Goal: Task Accomplishment & Management: Complete application form

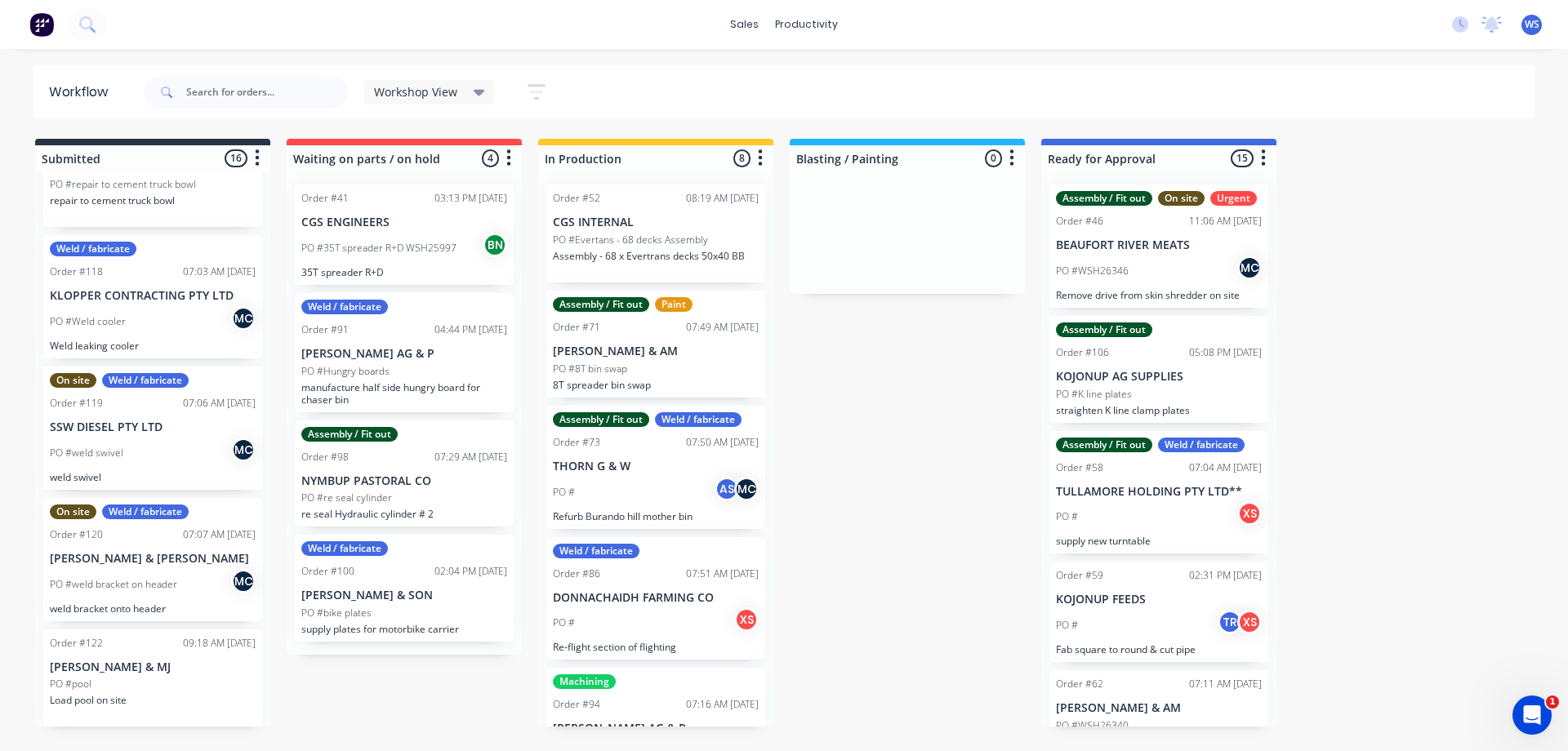
scroll to position [272, 0]
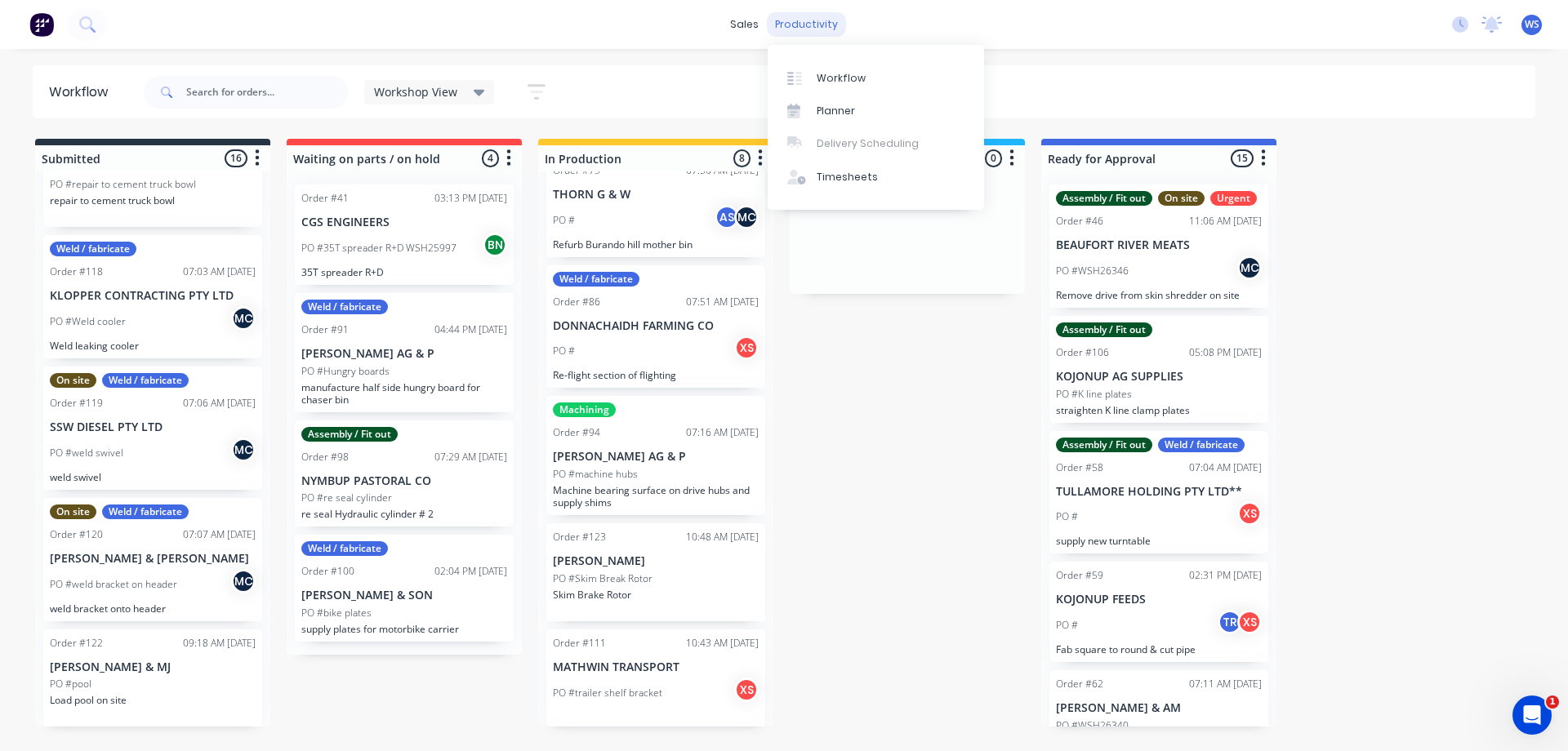
click at [810, 27] on div "productivity" at bounding box center [806, 24] width 79 height 24
click at [867, 186] on link "Timesheets" at bounding box center [876, 177] width 217 height 32
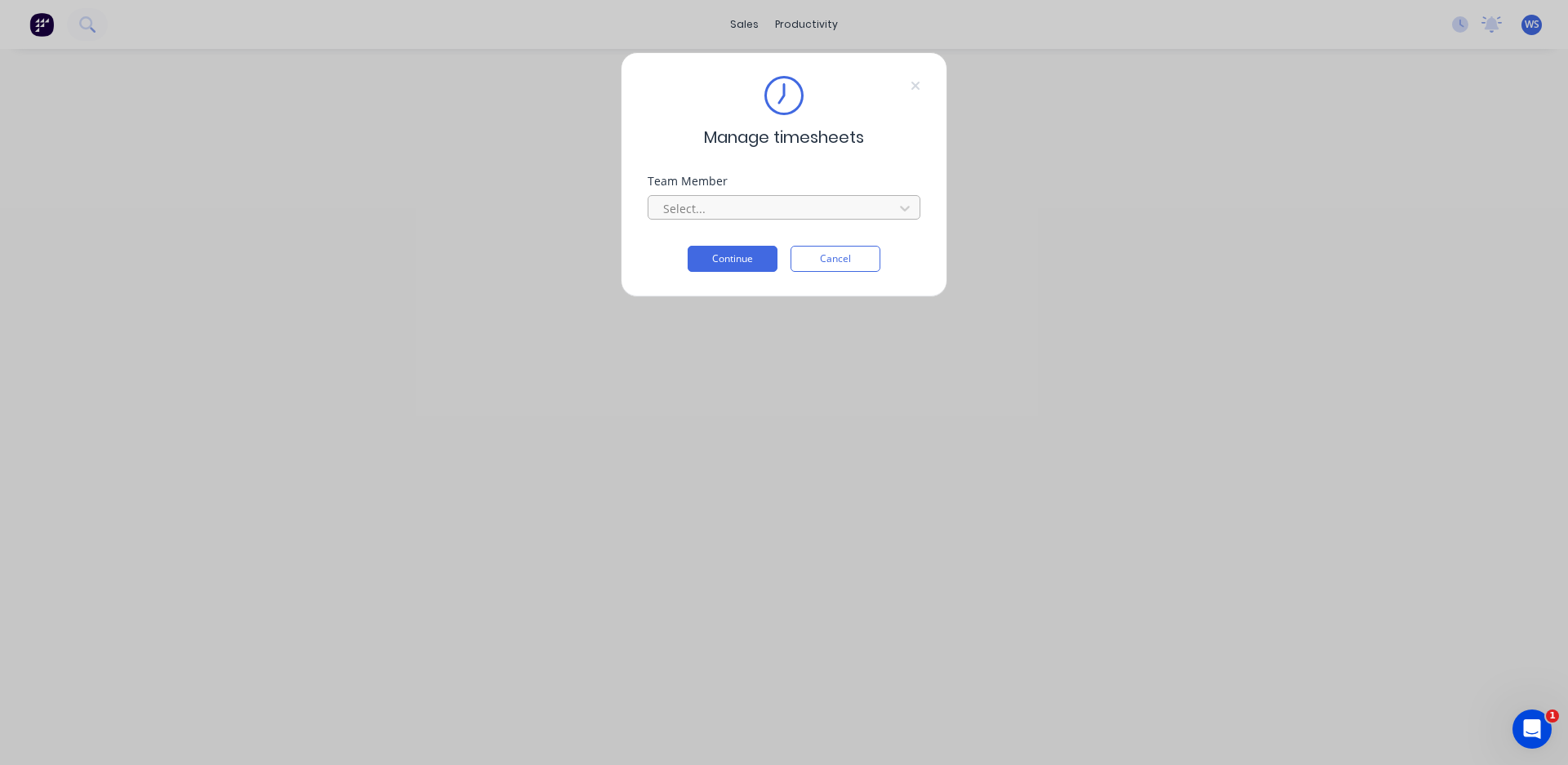
click at [781, 209] on div at bounding box center [774, 209] width 224 height 21
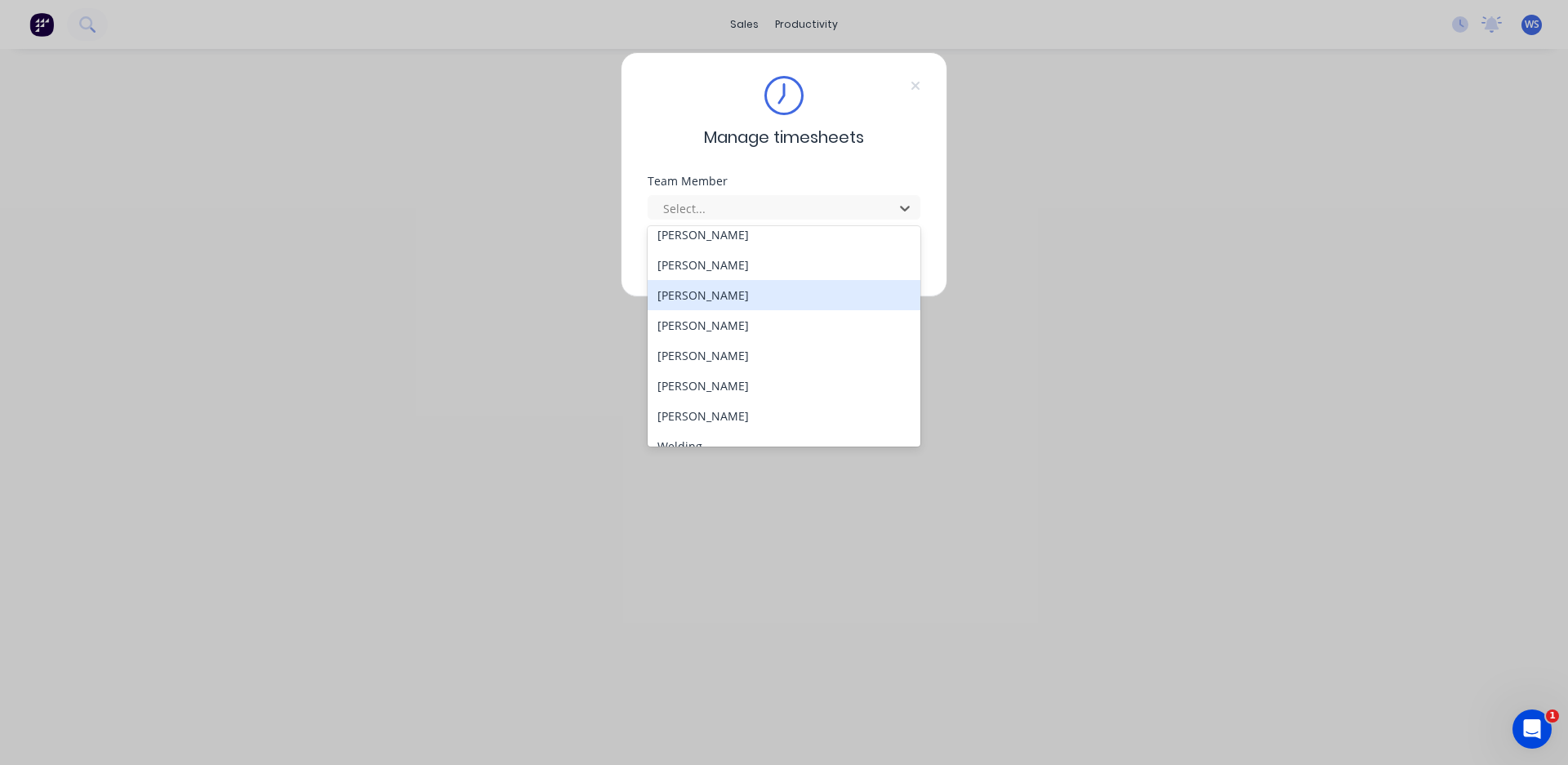
scroll to position [149, 0]
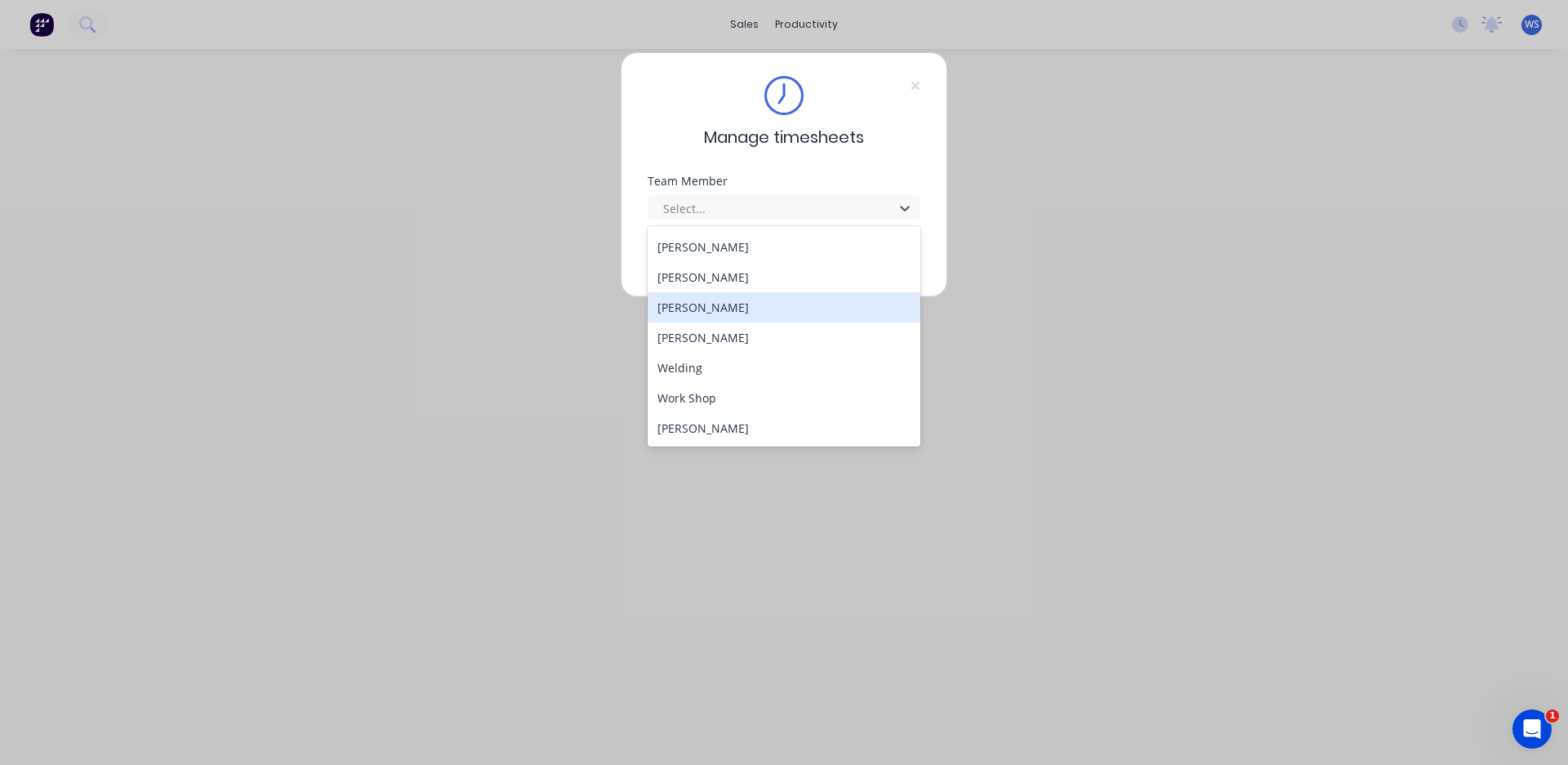
click at [731, 311] on div "[PERSON_NAME]" at bounding box center [784, 307] width 273 height 30
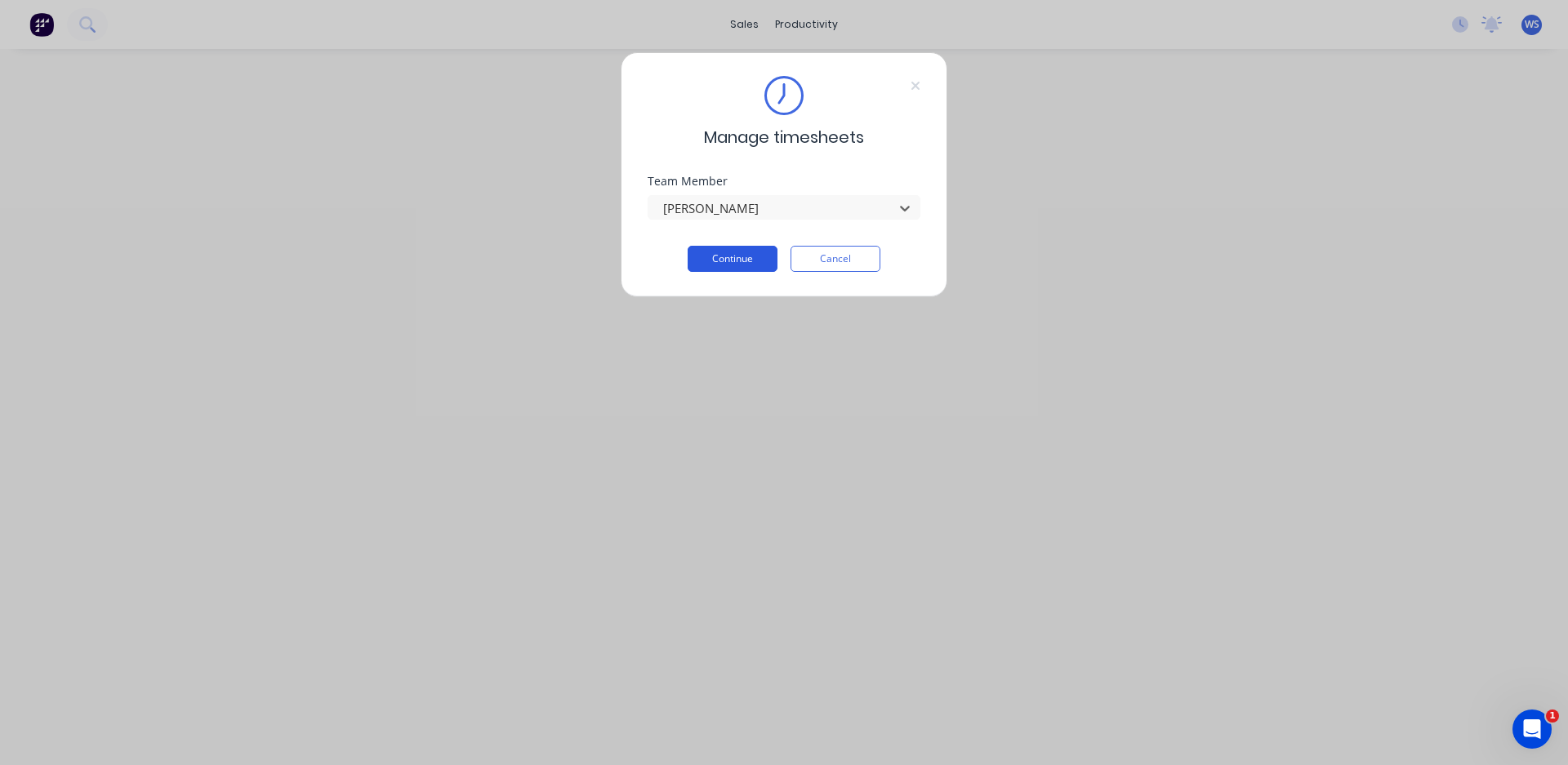
click at [729, 261] on button "Continue" at bounding box center [733, 258] width 90 height 26
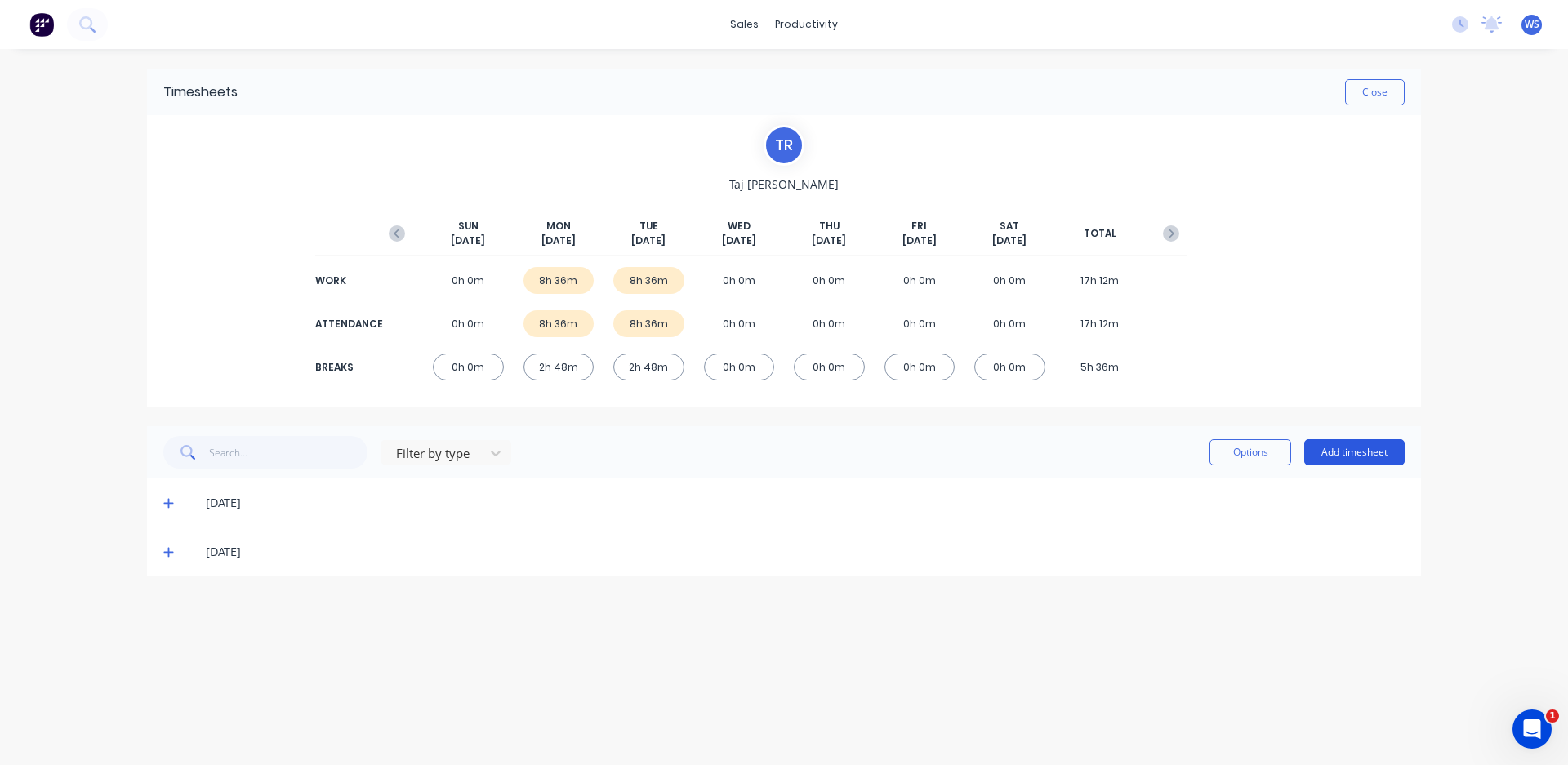
click at [1337, 450] on button "Add timesheet" at bounding box center [1354, 452] width 100 height 26
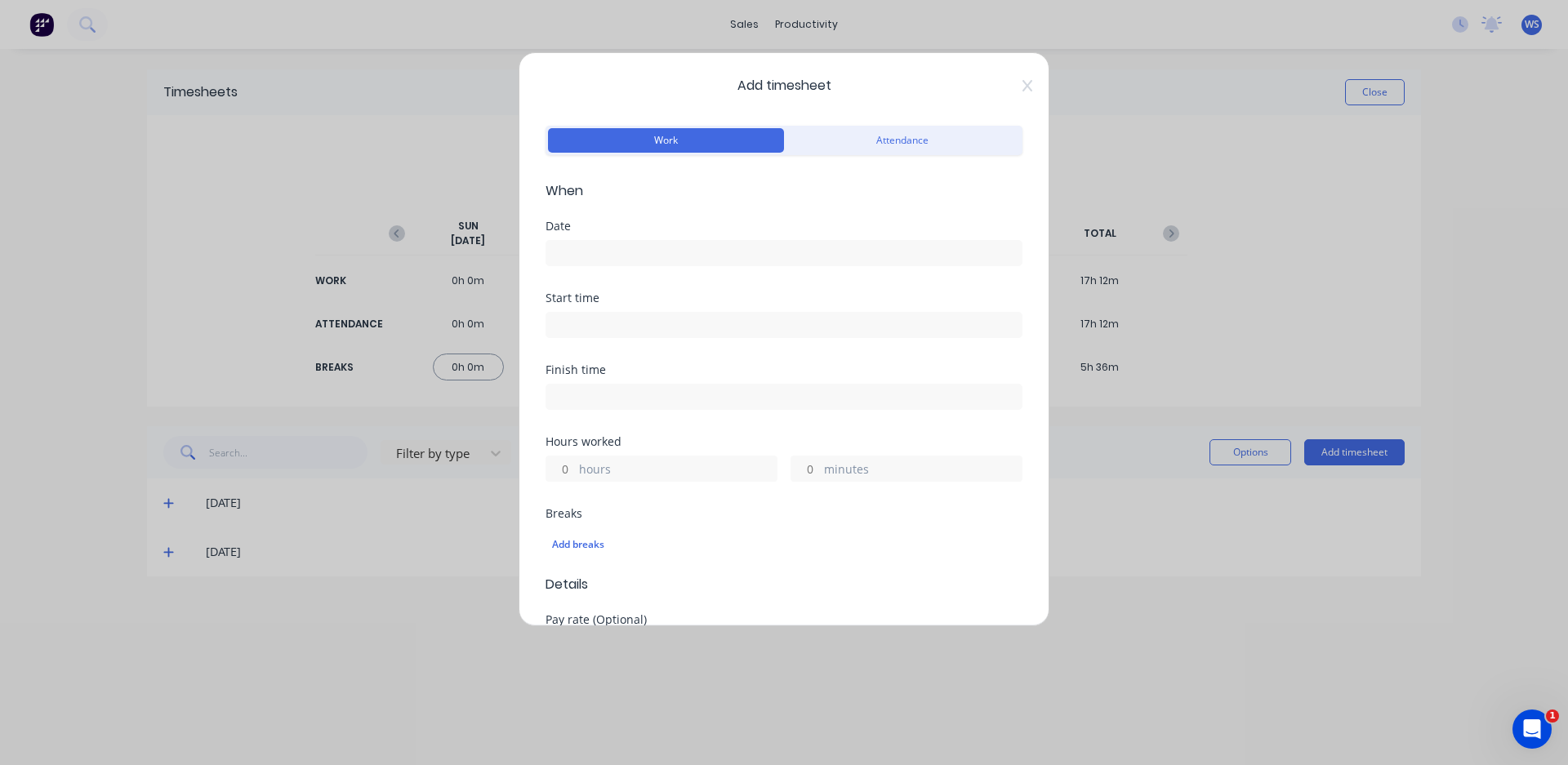
click at [581, 253] on input at bounding box center [784, 253] width 476 height 24
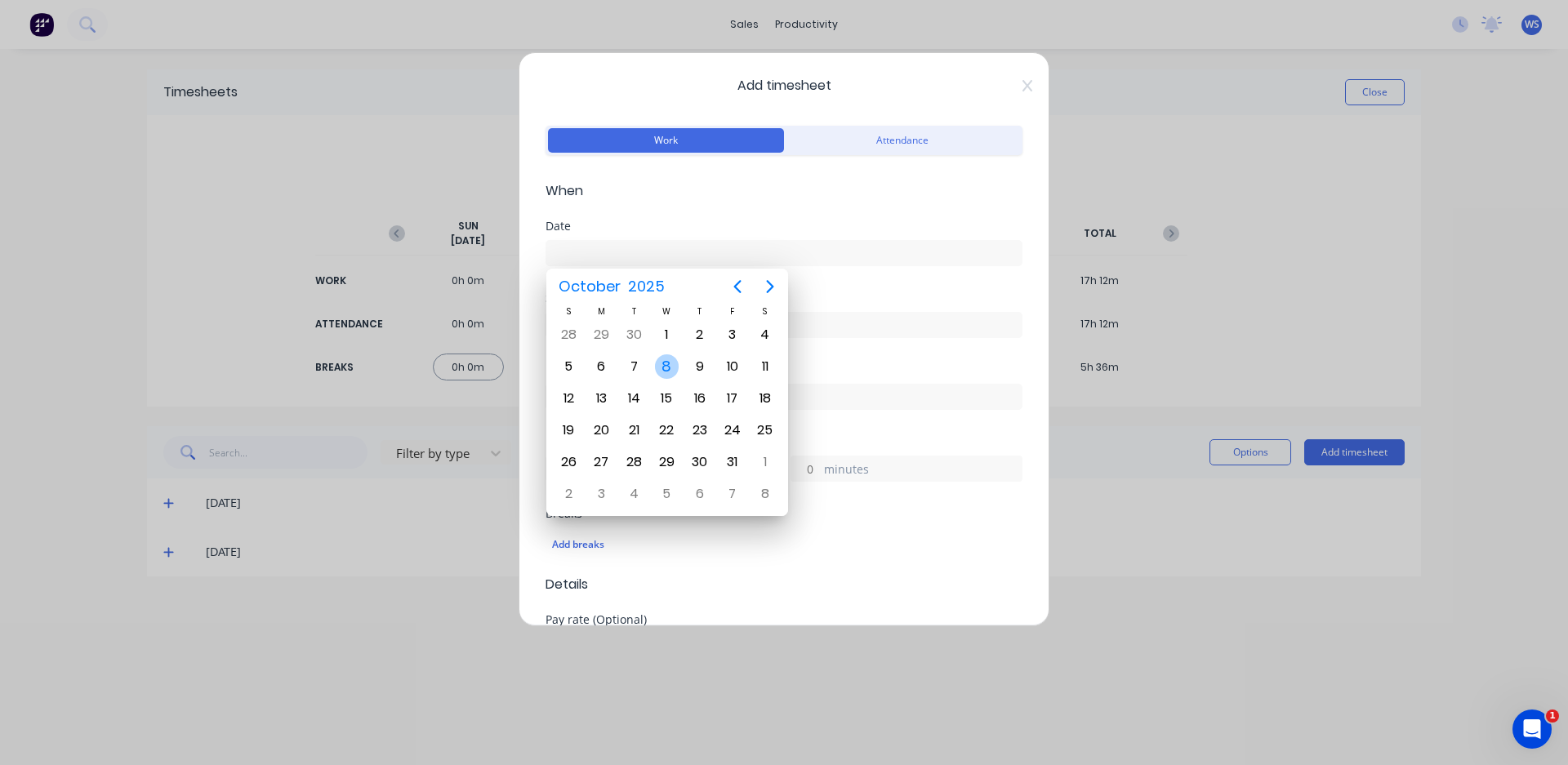
click at [669, 370] on div "8" at bounding box center [666, 366] width 24 height 24
type input "[DATE]"
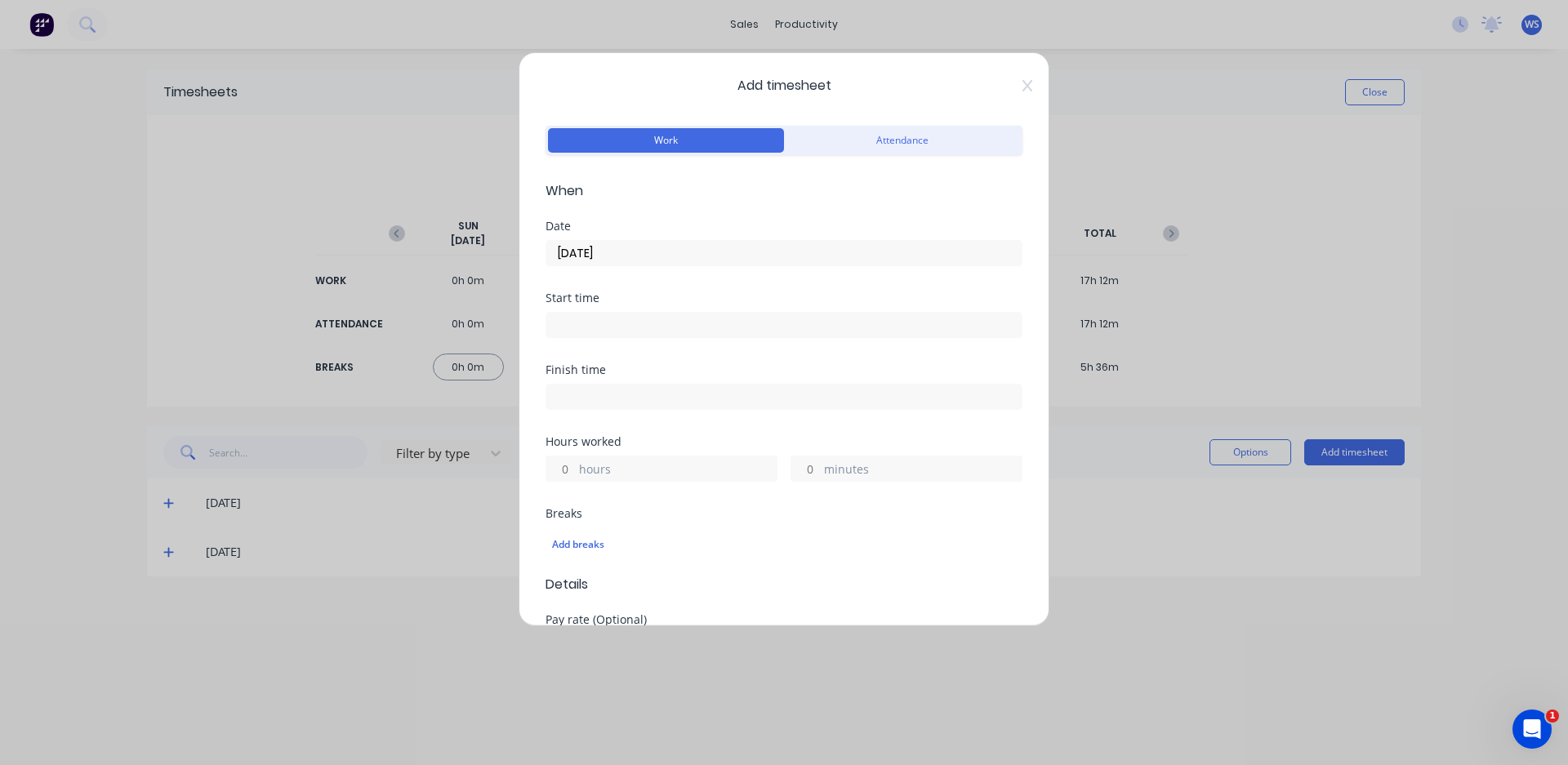
click at [614, 318] on input at bounding box center [784, 324] width 476 height 24
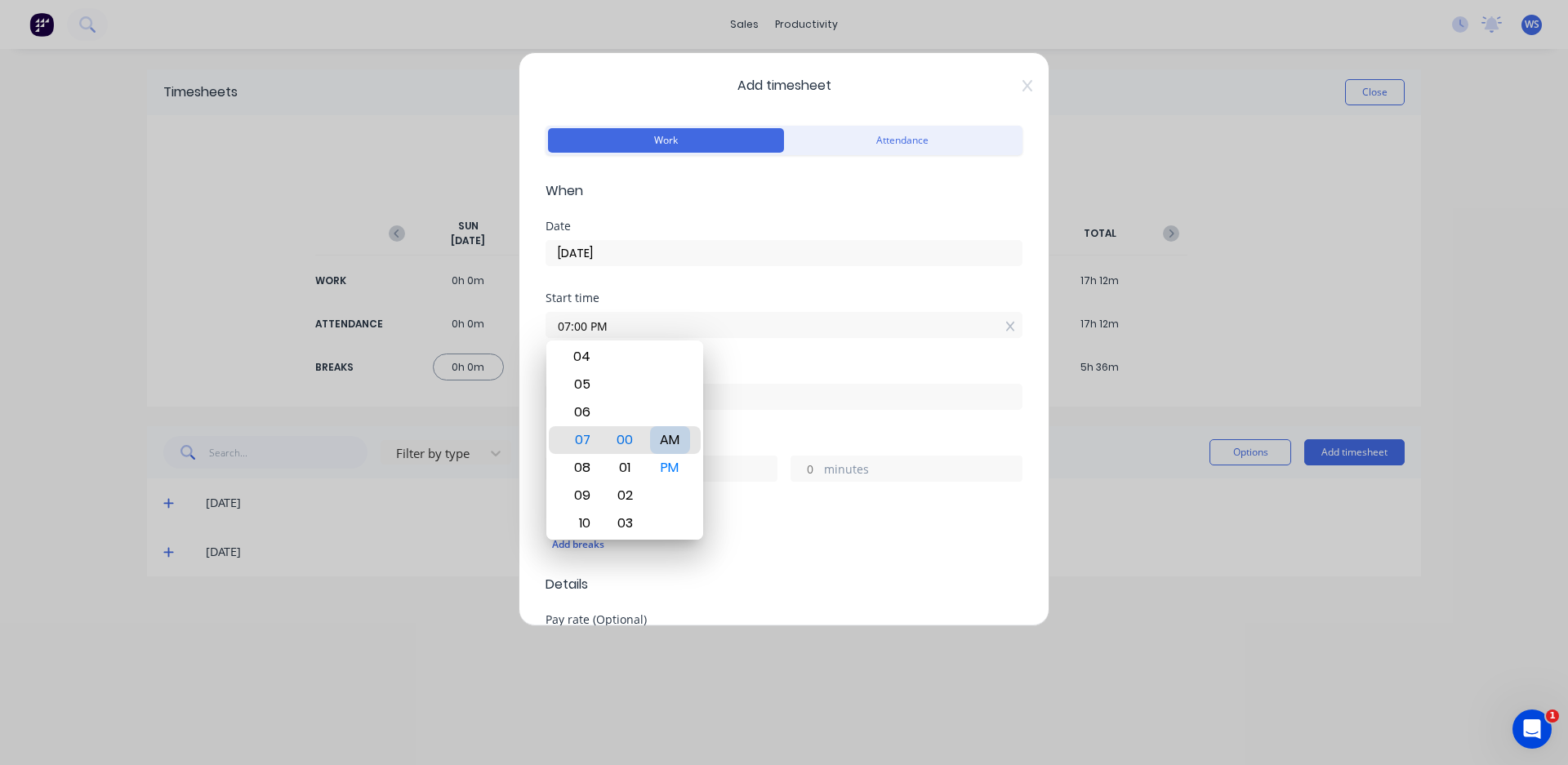
type input "07:00 AM"
click at [777, 363] on div "Start time 07:00 AM" at bounding box center [784, 328] width 477 height 72
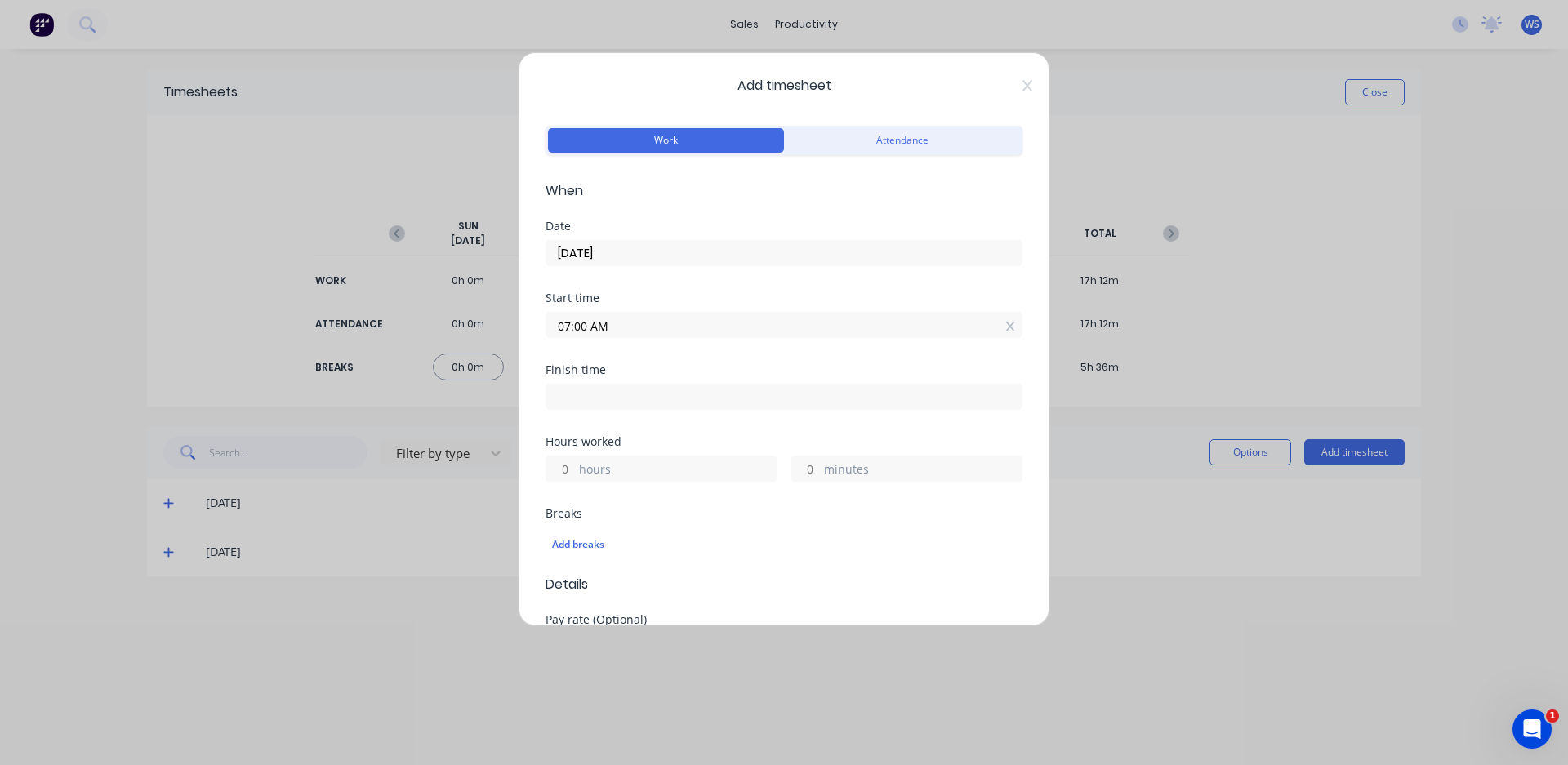
click at [645, 400] on input at bounding box center [784, 397] width 476 height 24
type input "05:05 PM"
type input "10"
type input "5"
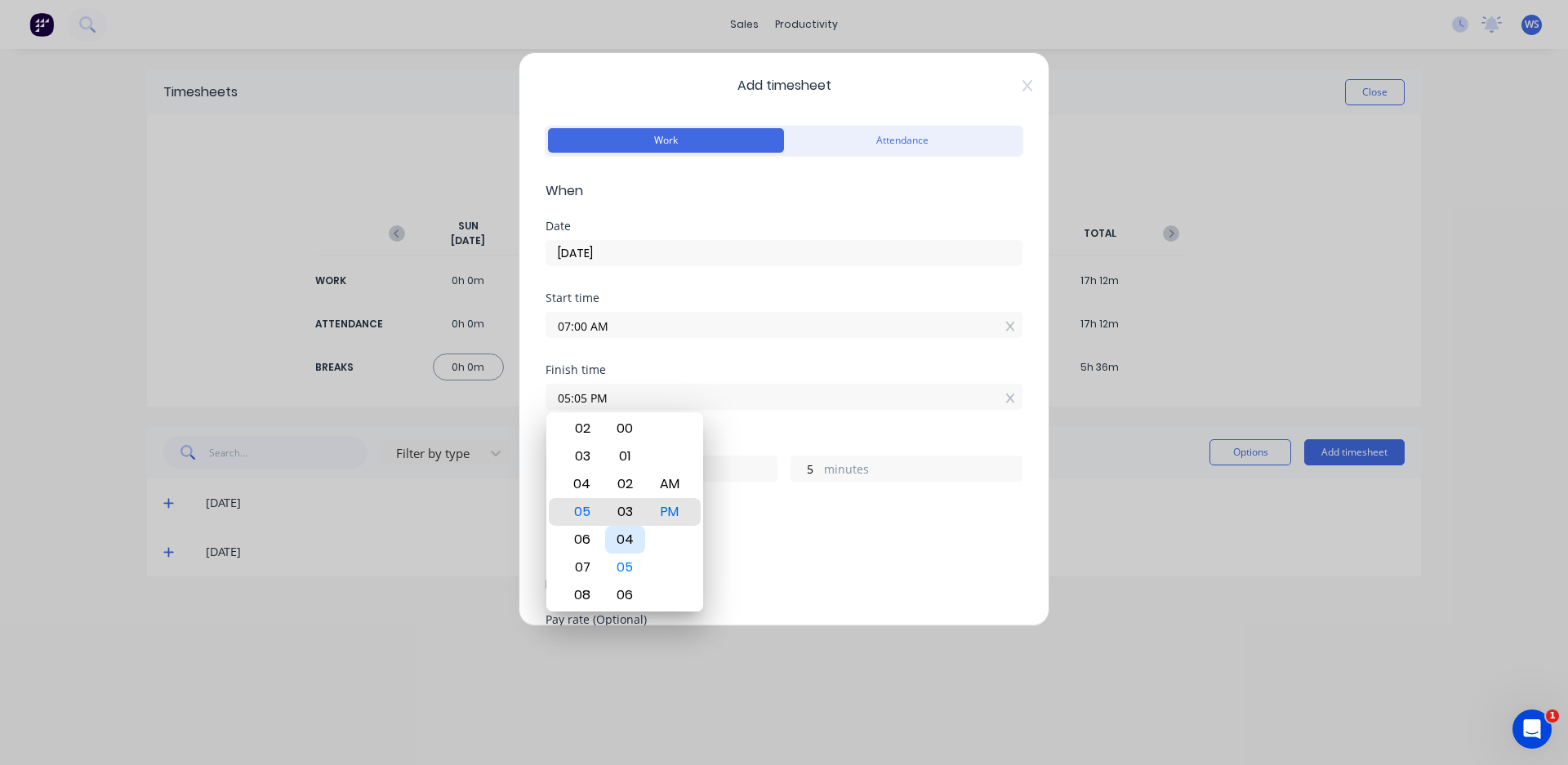
type input "05:00 PM"
type input "0"
click at [734, 427] on div "Finish time 05:00 PM" at bounding box center [784, 400] width 477 height 72
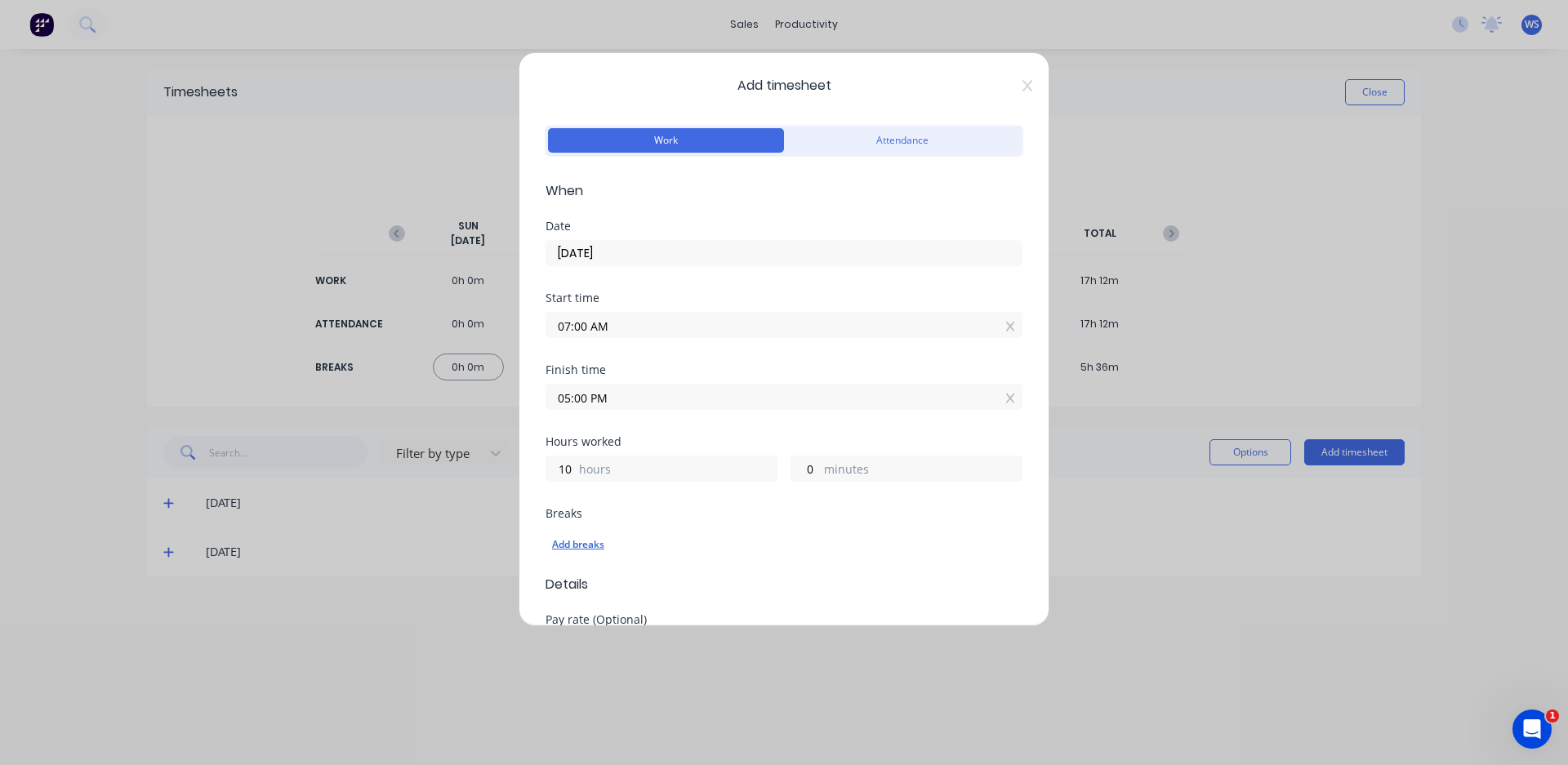
click at [593, 546] on div "Add breaks" at bounding box center [784, 545] width 464 height 21
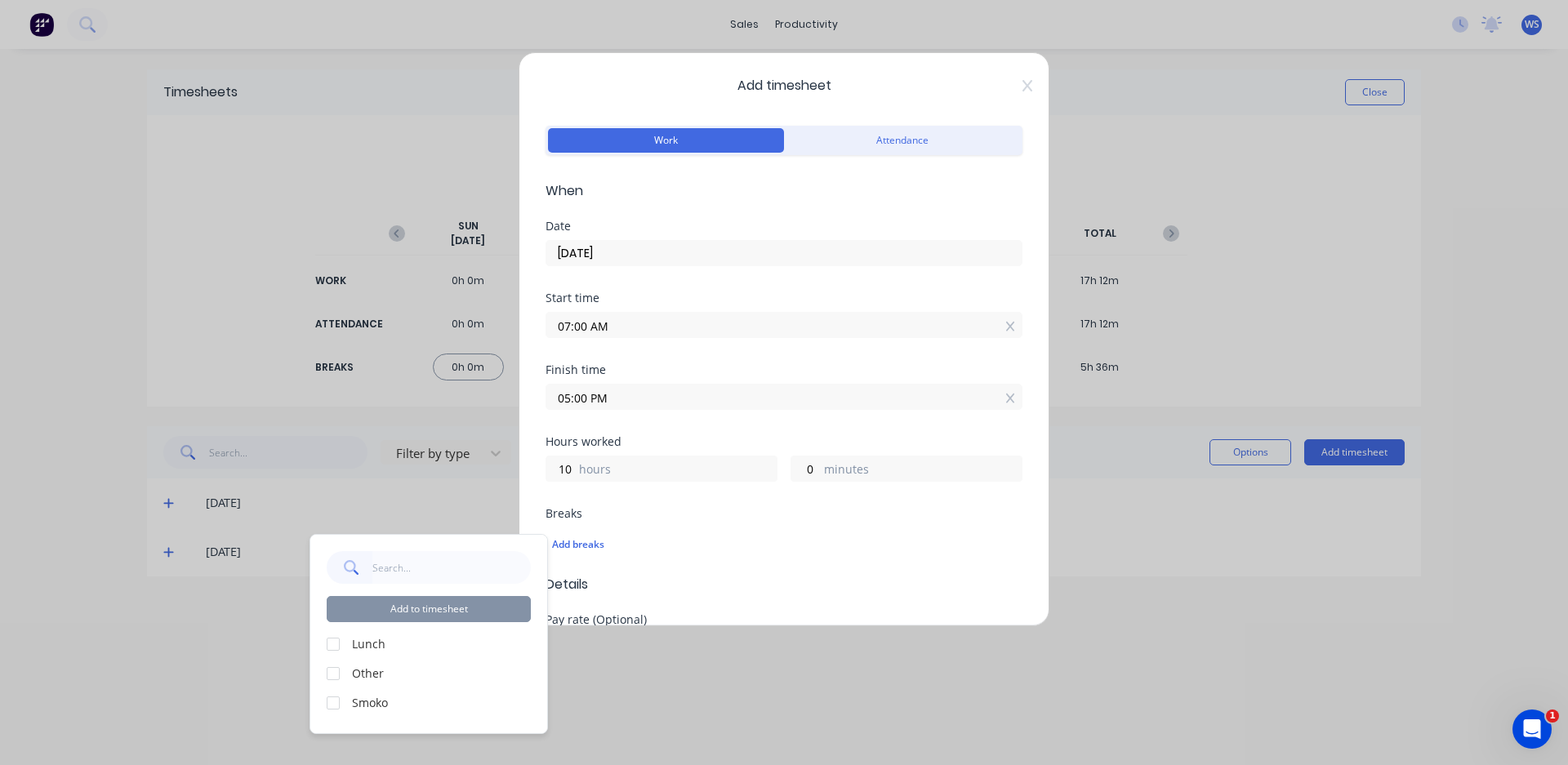
click at [331, 646] on div at bounding box center [333, 644] width 32 height 32
click at [334, 706] on div at bounding box center [333, 703] width 32 height 32
click at [406, 615] on button "Add to timesheet" at bounding box center [429, 609] width 204 height 26
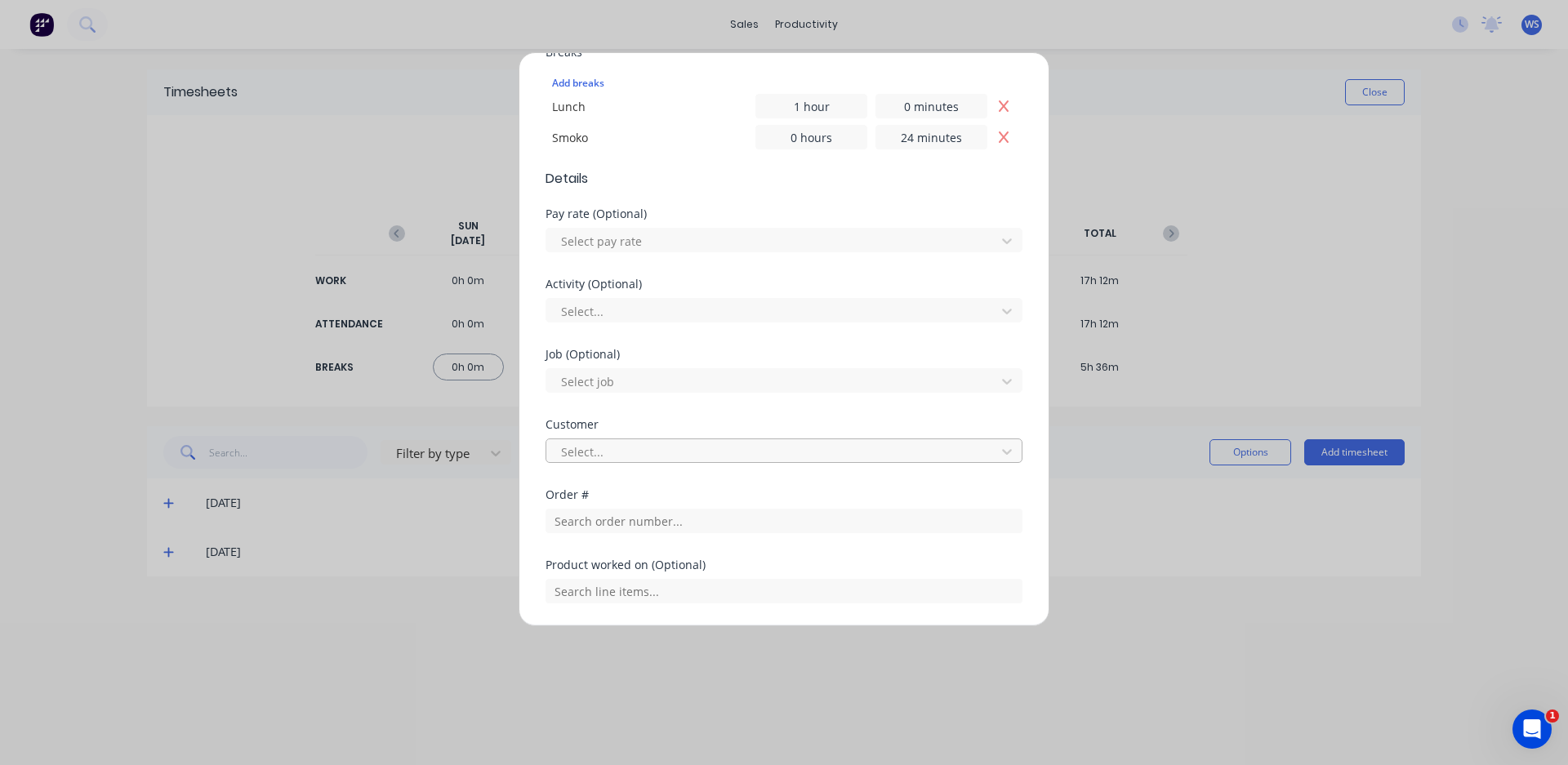
scroll to position [490, 0]
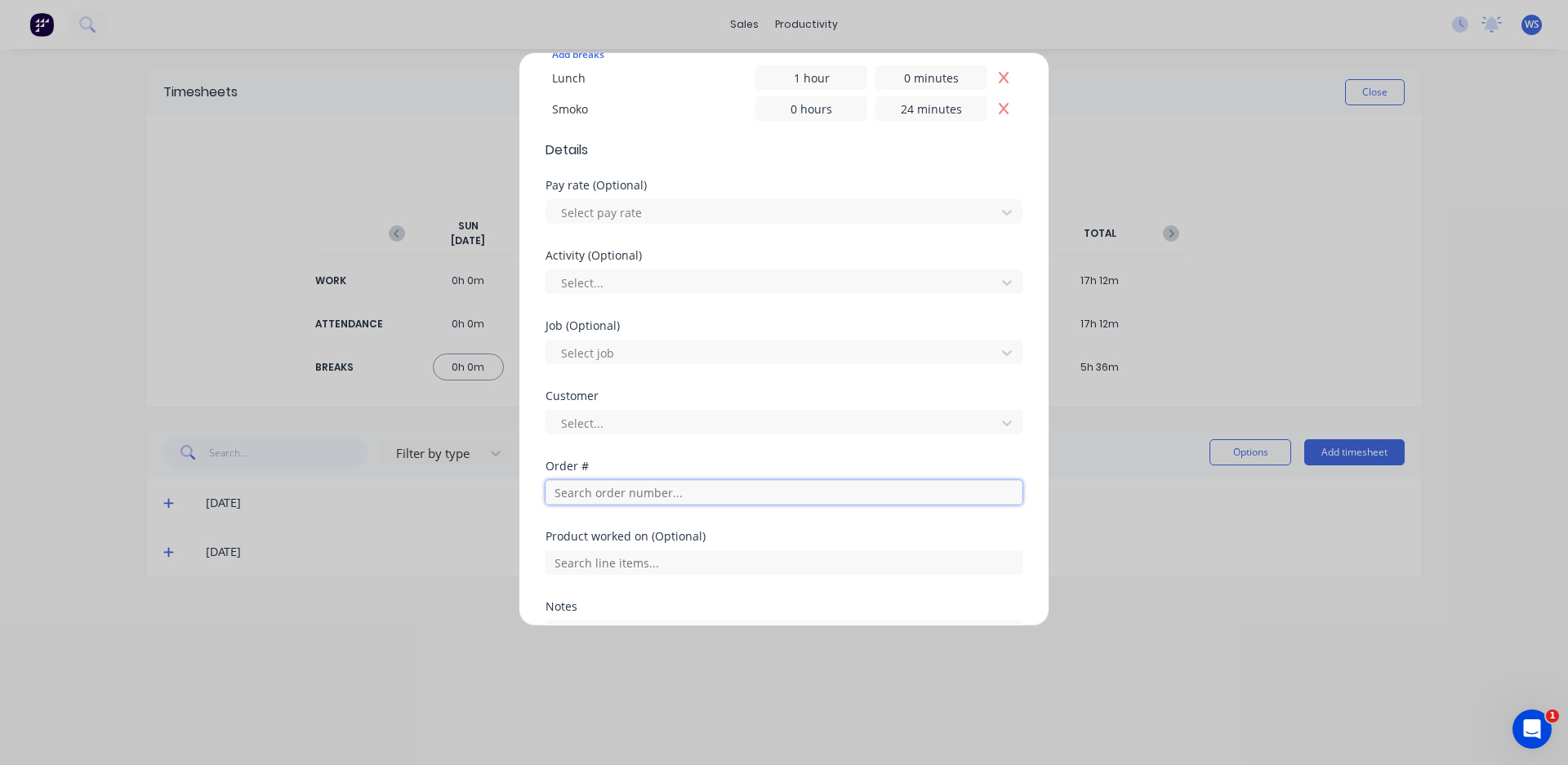
click at [654, 488] on input "text" at bounding box center [784, 492] width 477 height 24
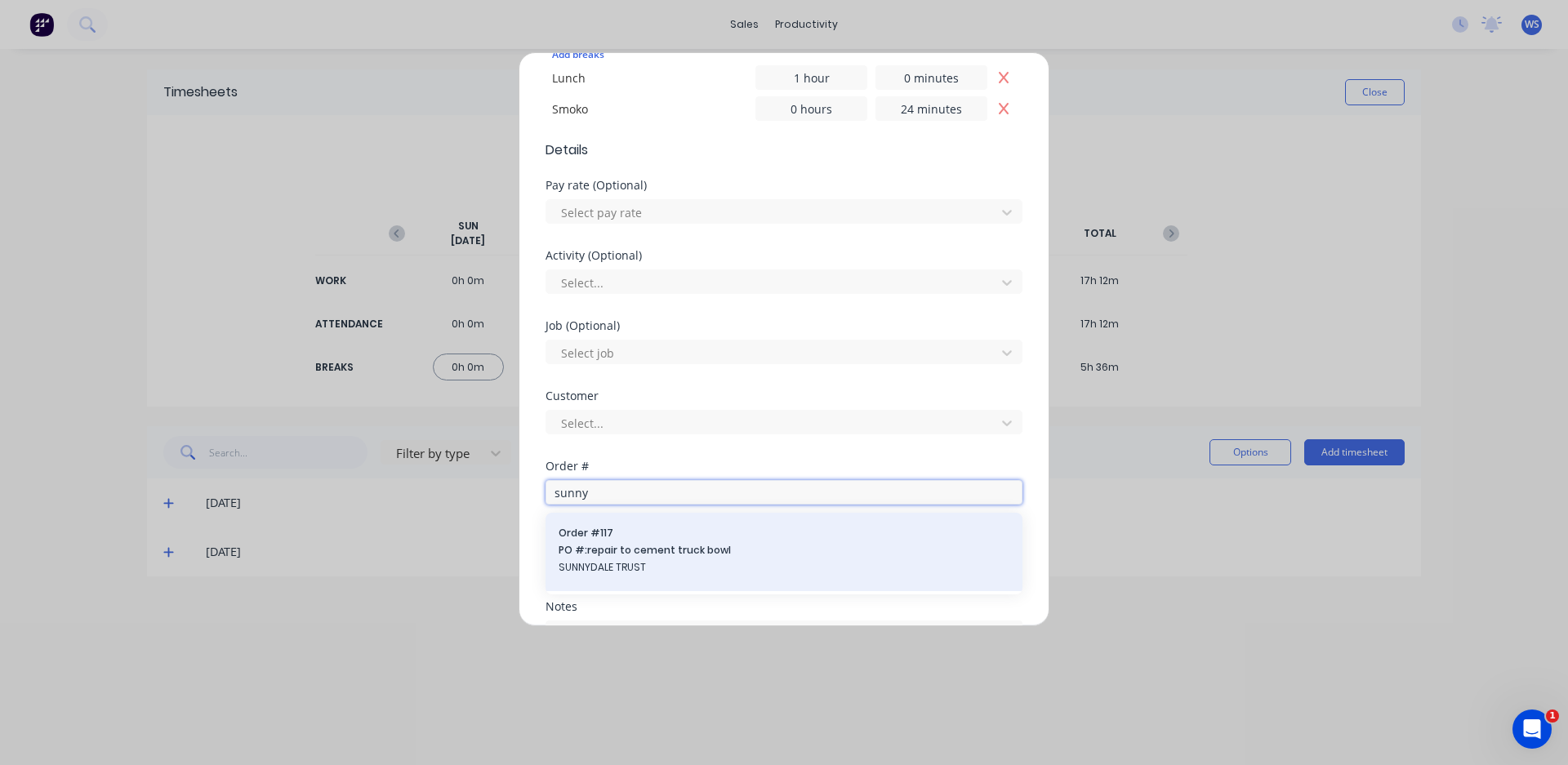
type input "sunny"
click at [681, 551] on span "PO #: repair to cement truck bowl" at bounding box center [784, 550] width 450 height 14
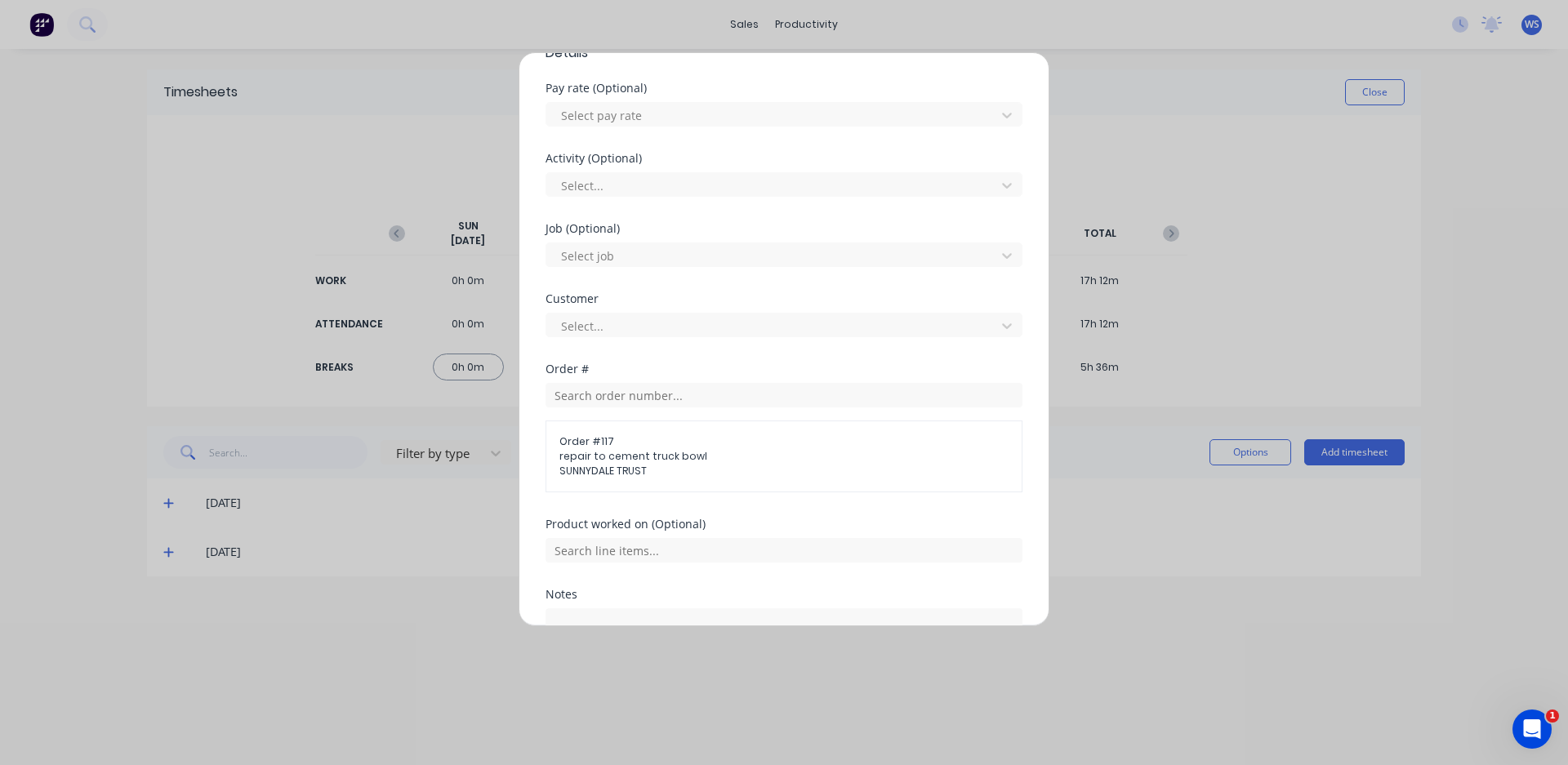
scroll to position [732, 0]
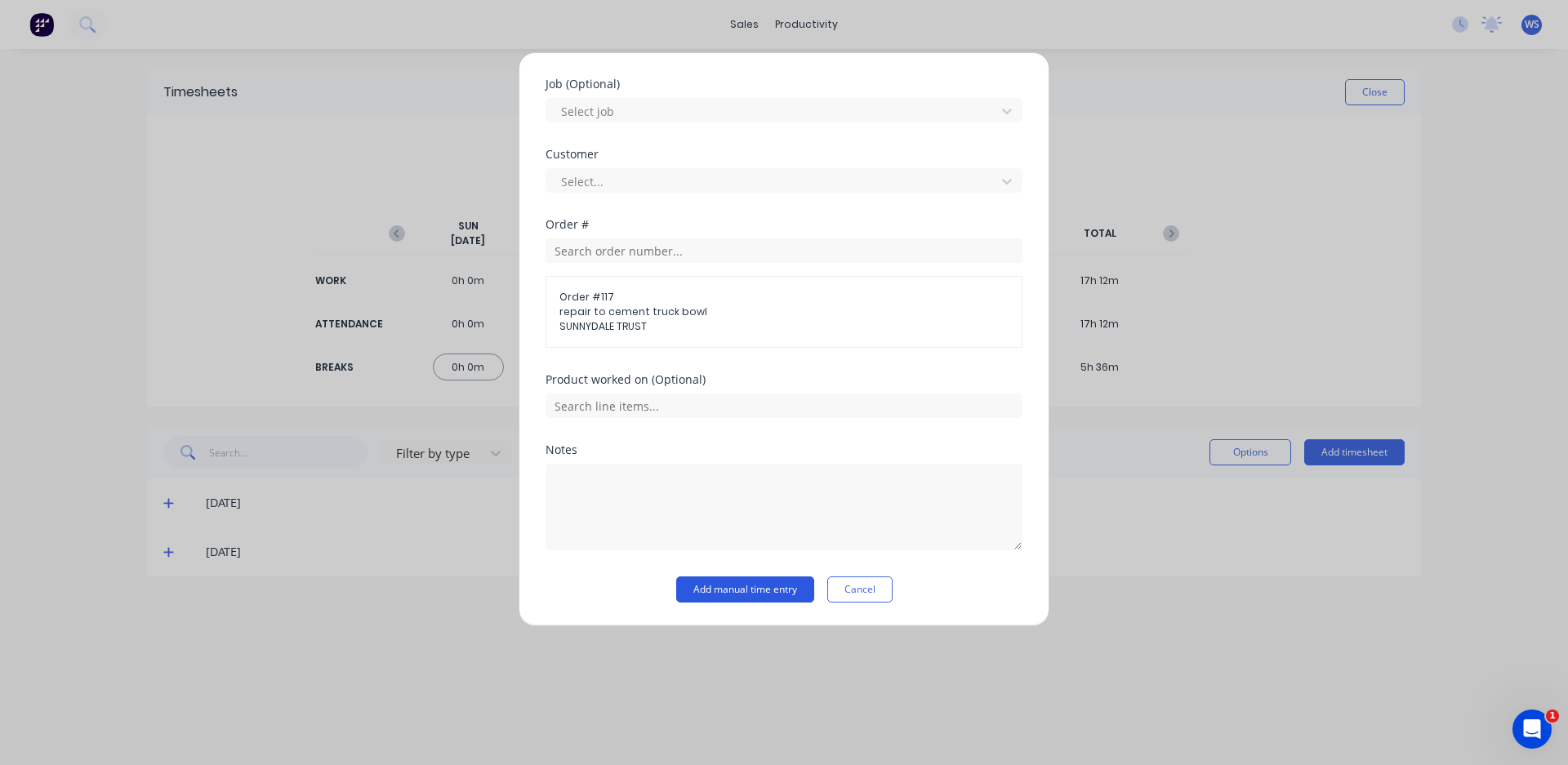
click at [716, 597] on button "Add manual time entry" at bounding box center [745, 589] width 138 height 26
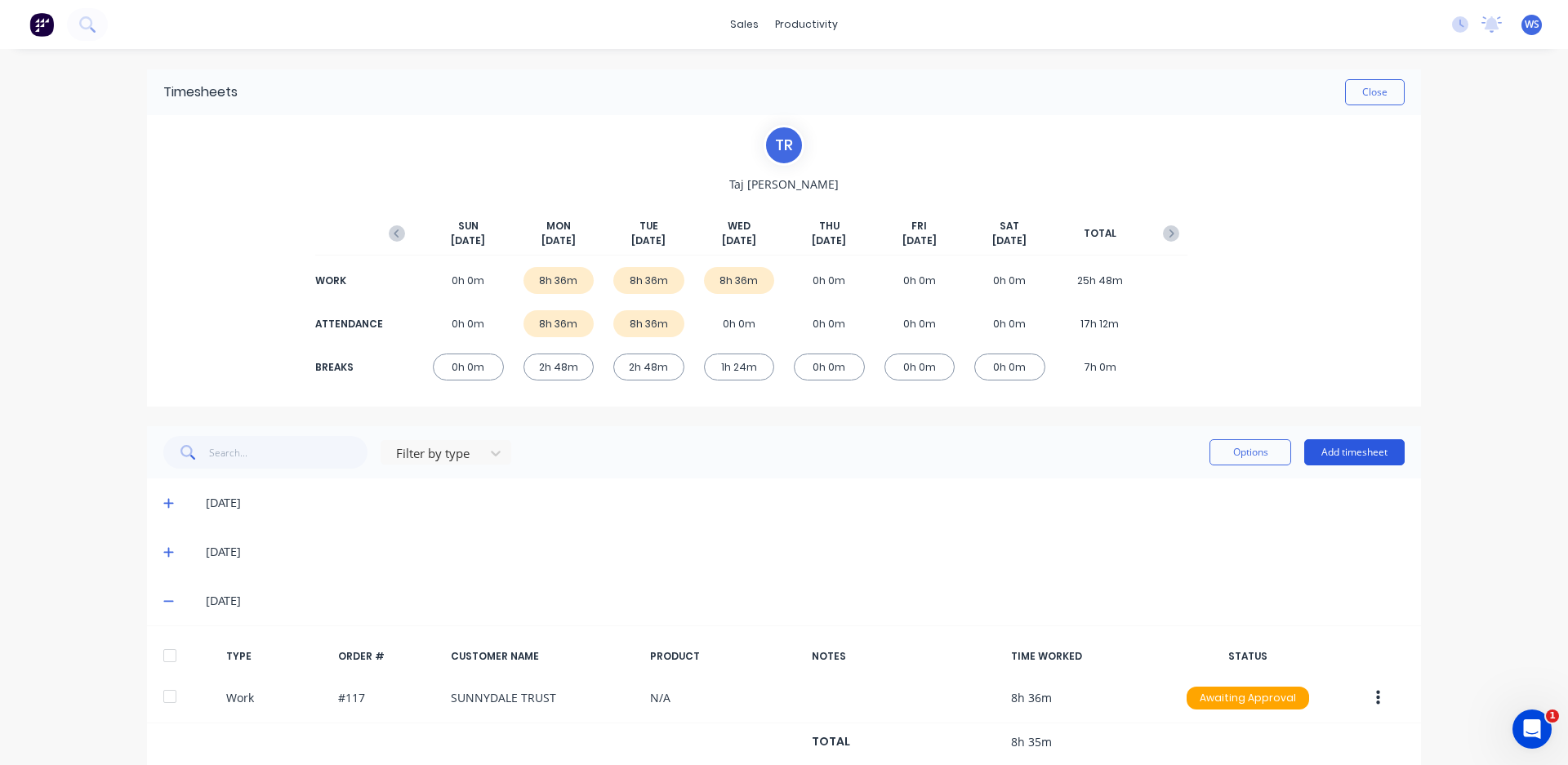
click at [1343, 452] on button "Add timesheet" at bounding box center [1354, 452] width 100 height 26
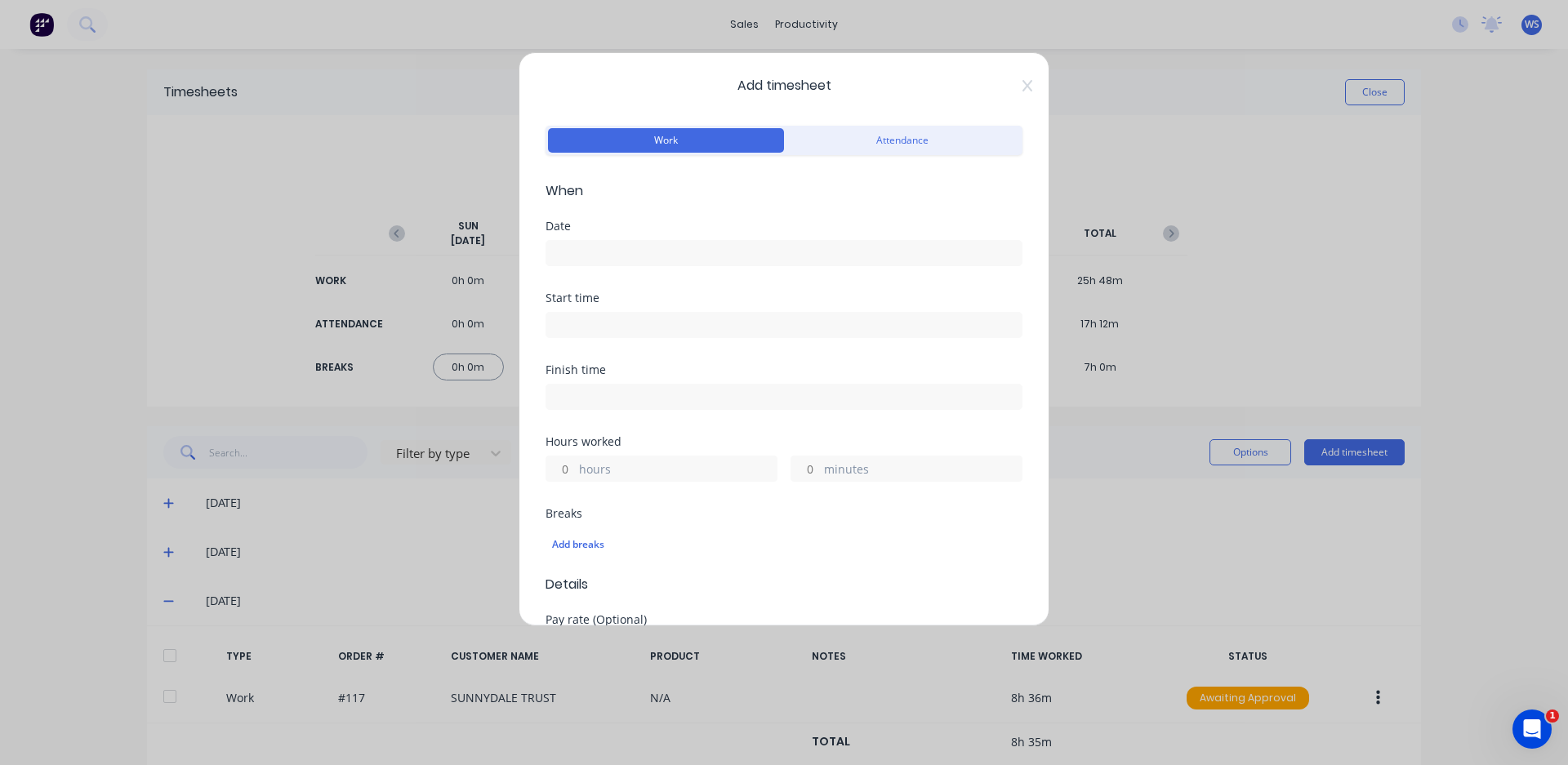
click at [598, 251] on input at bounding box center [784, 253] width 476 height 24
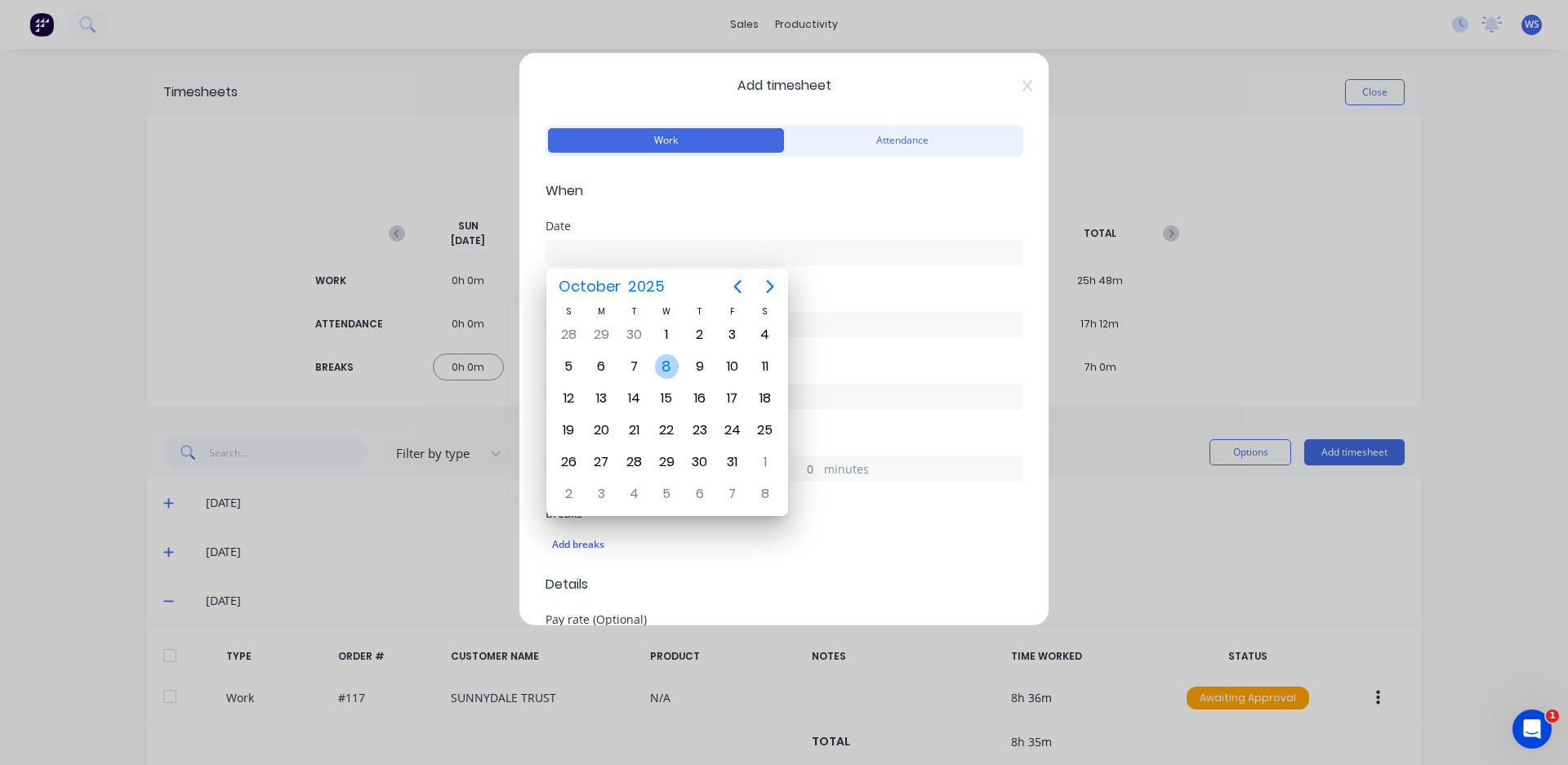
click at [663, 369] on div "8" at bounding box center [666, 366] width 24 height 24
type input "[DATE]"
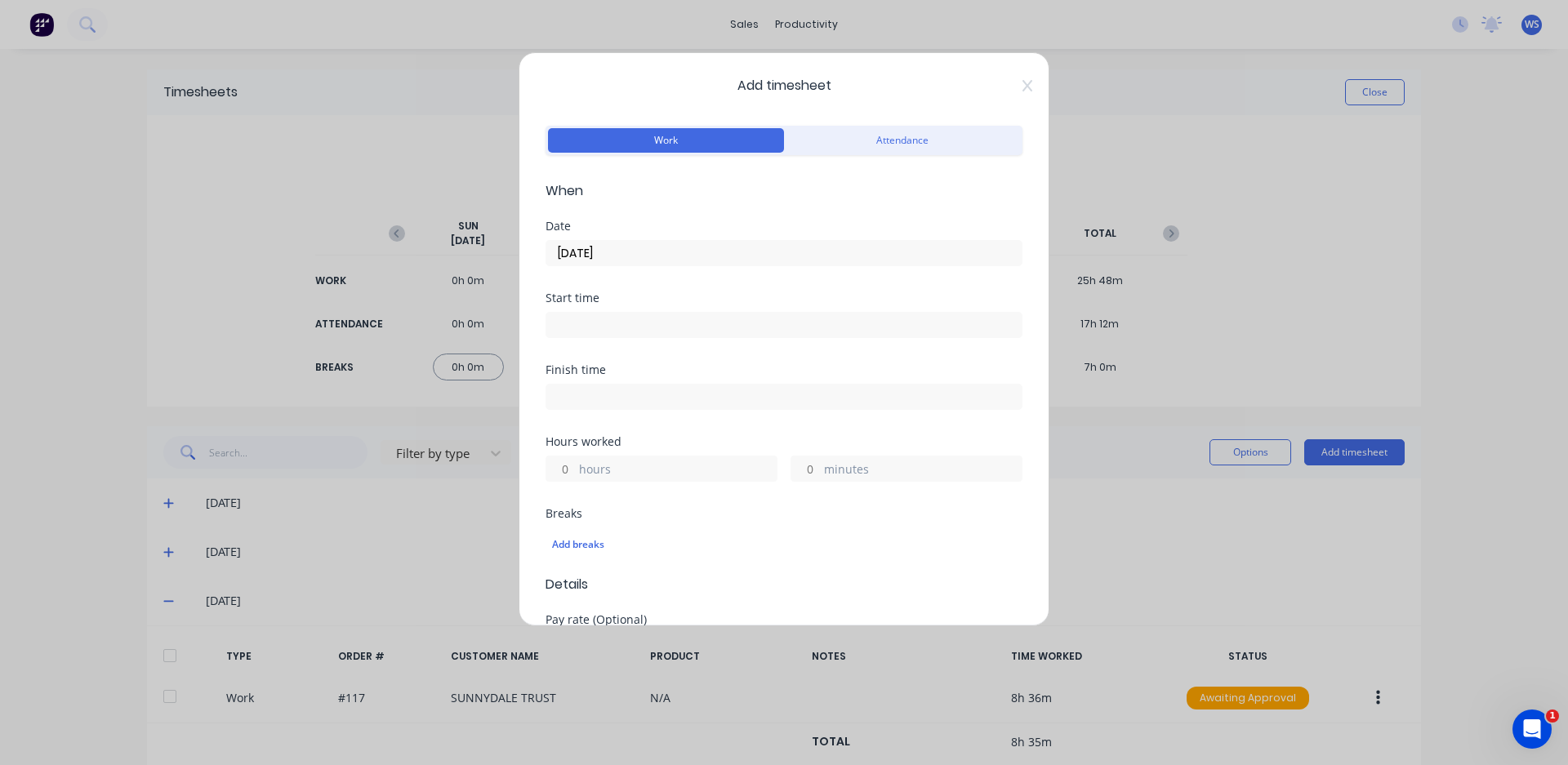
click at [587, 330] on input at bounding box center [784, 324] width 476 height 24
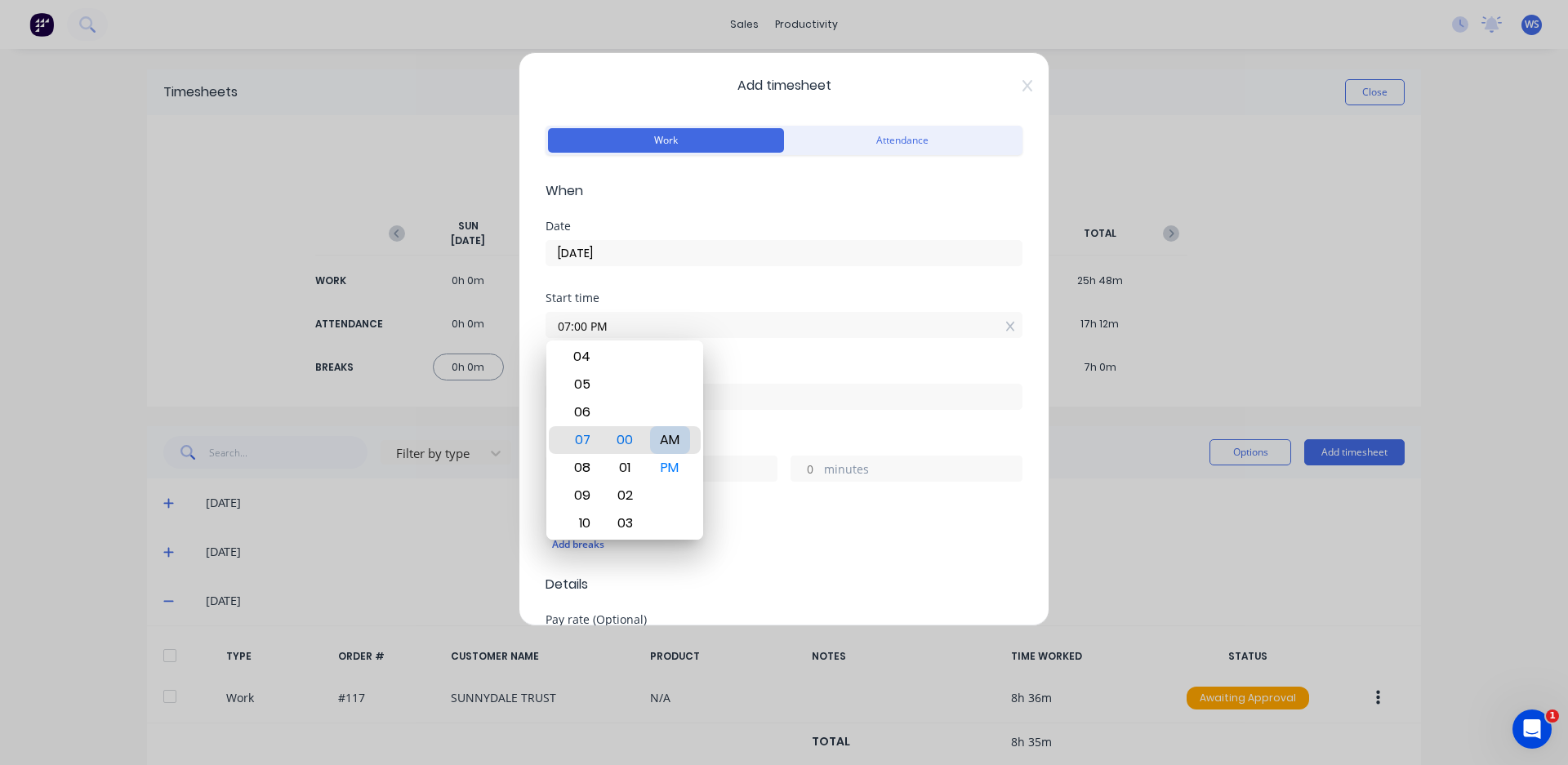
type input "07:00 AM"
click at [736, 351] on div "Start time 07:00 AM" at bounding box center [784, 328] width 477 height 72
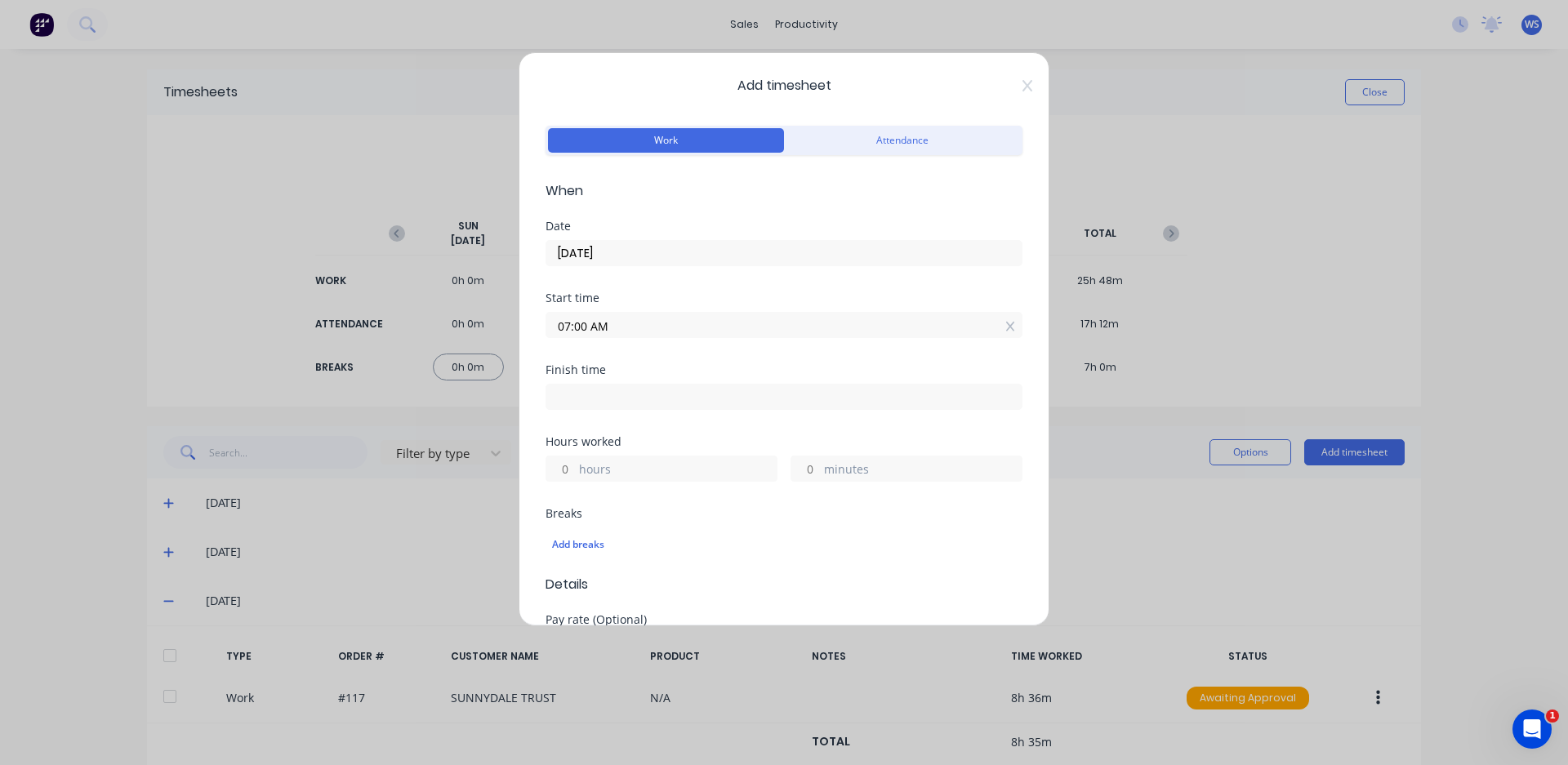
click at [676, 394] on input at bounding box center [784, 397] width 476 height 24
type input "05:05 PM"
type input "10"
type input "5"
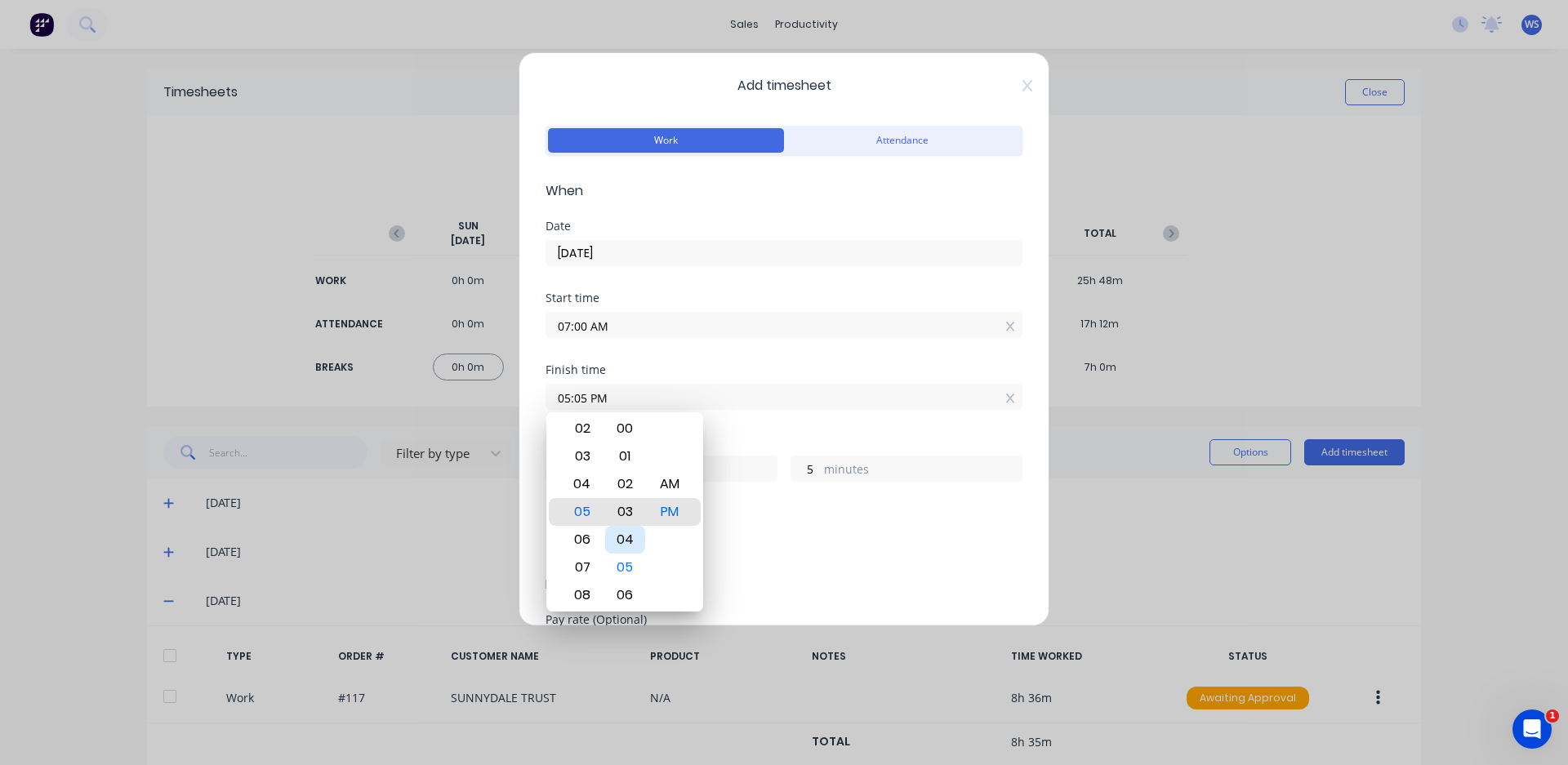
type input "05:00 PM"
type input "0"
type input "05:00 AM"
type input "22"
type input "05:00 PM"
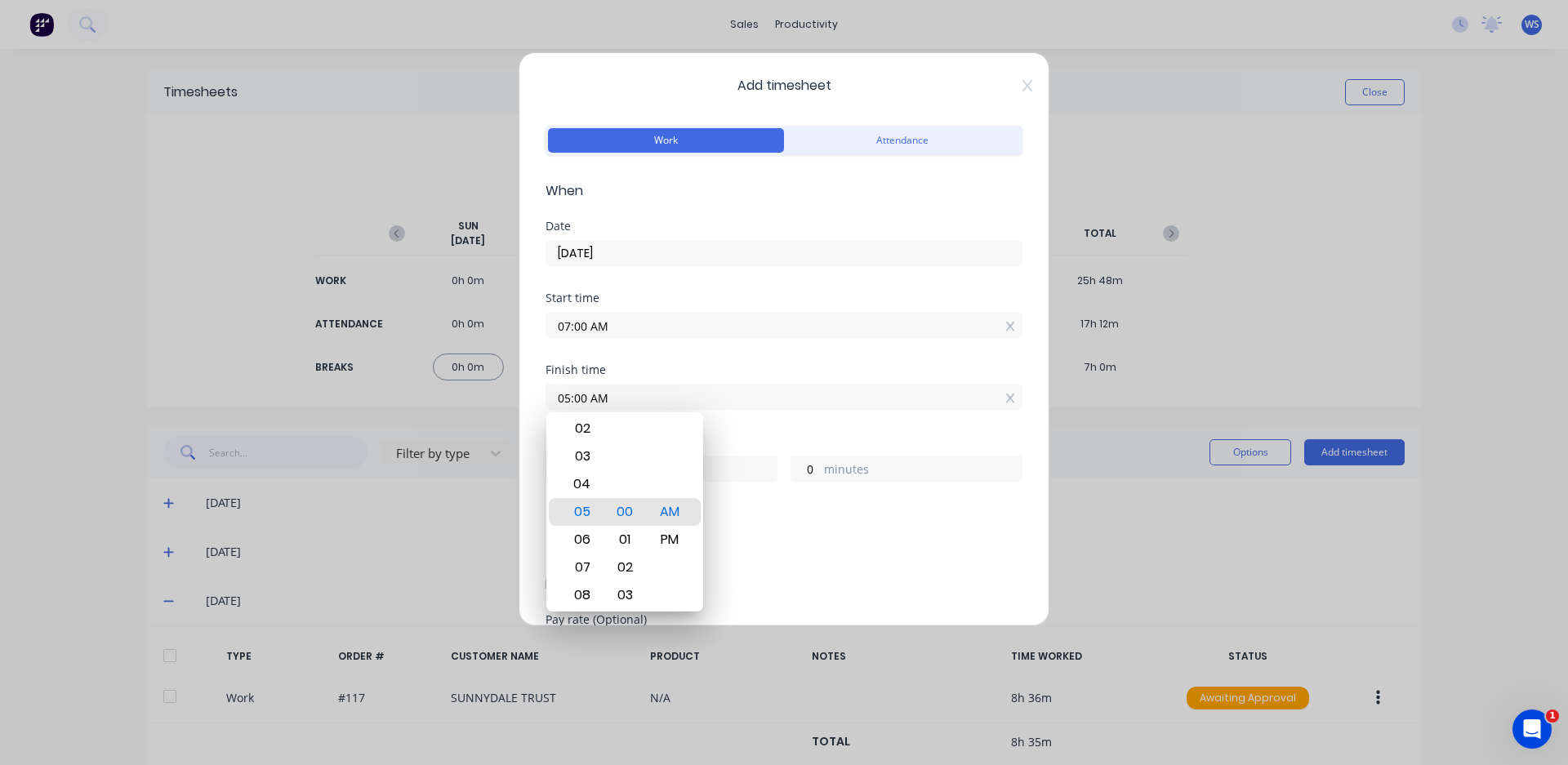
type input "10"
click at [727, 357] on div "Start time 07:00 AM" at bounding box center [784, 328] width 477 height 72
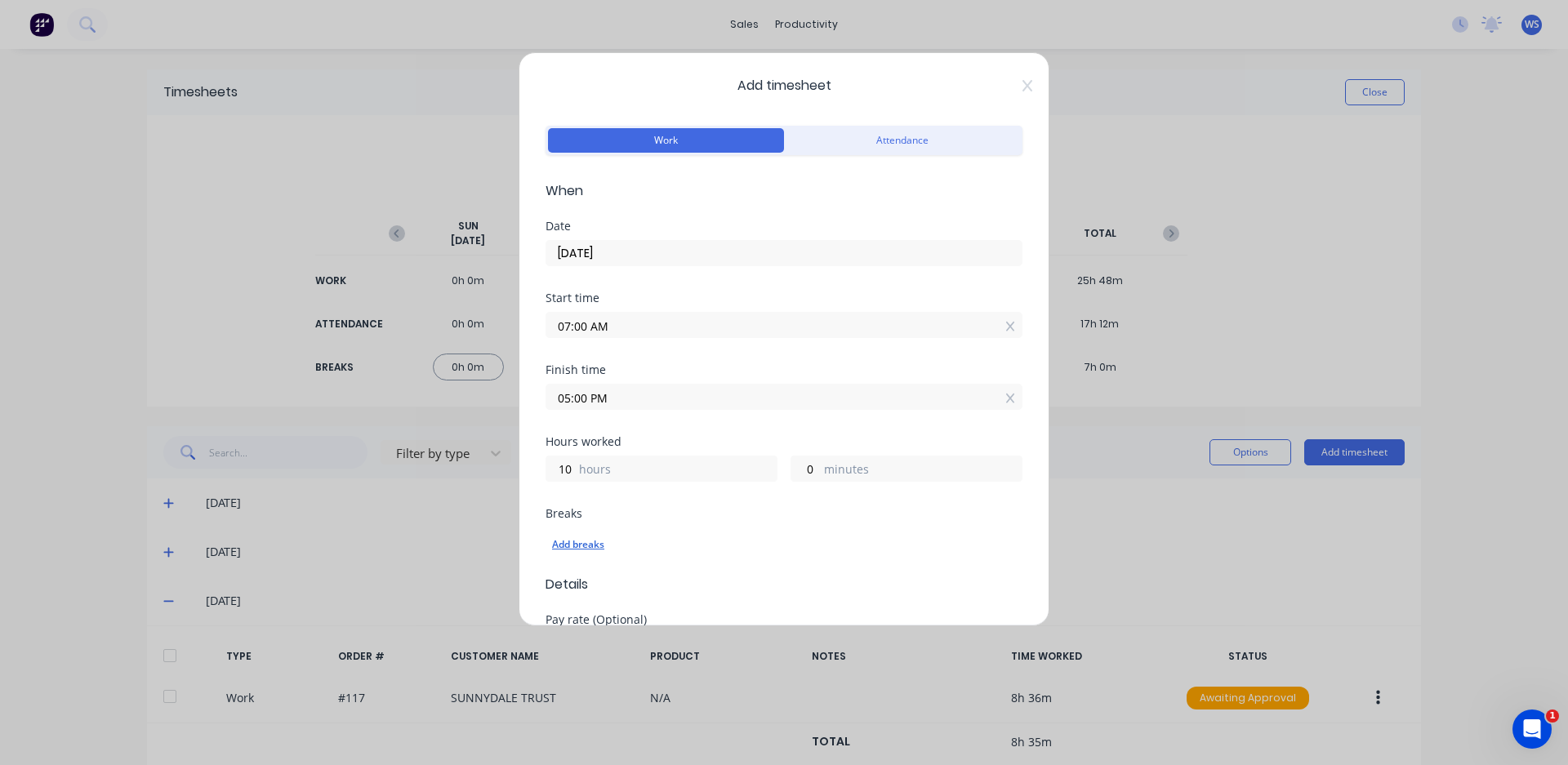
click at [585, 548] on div "Add breaks" at bounding box center [784, 545] width 464 height 21
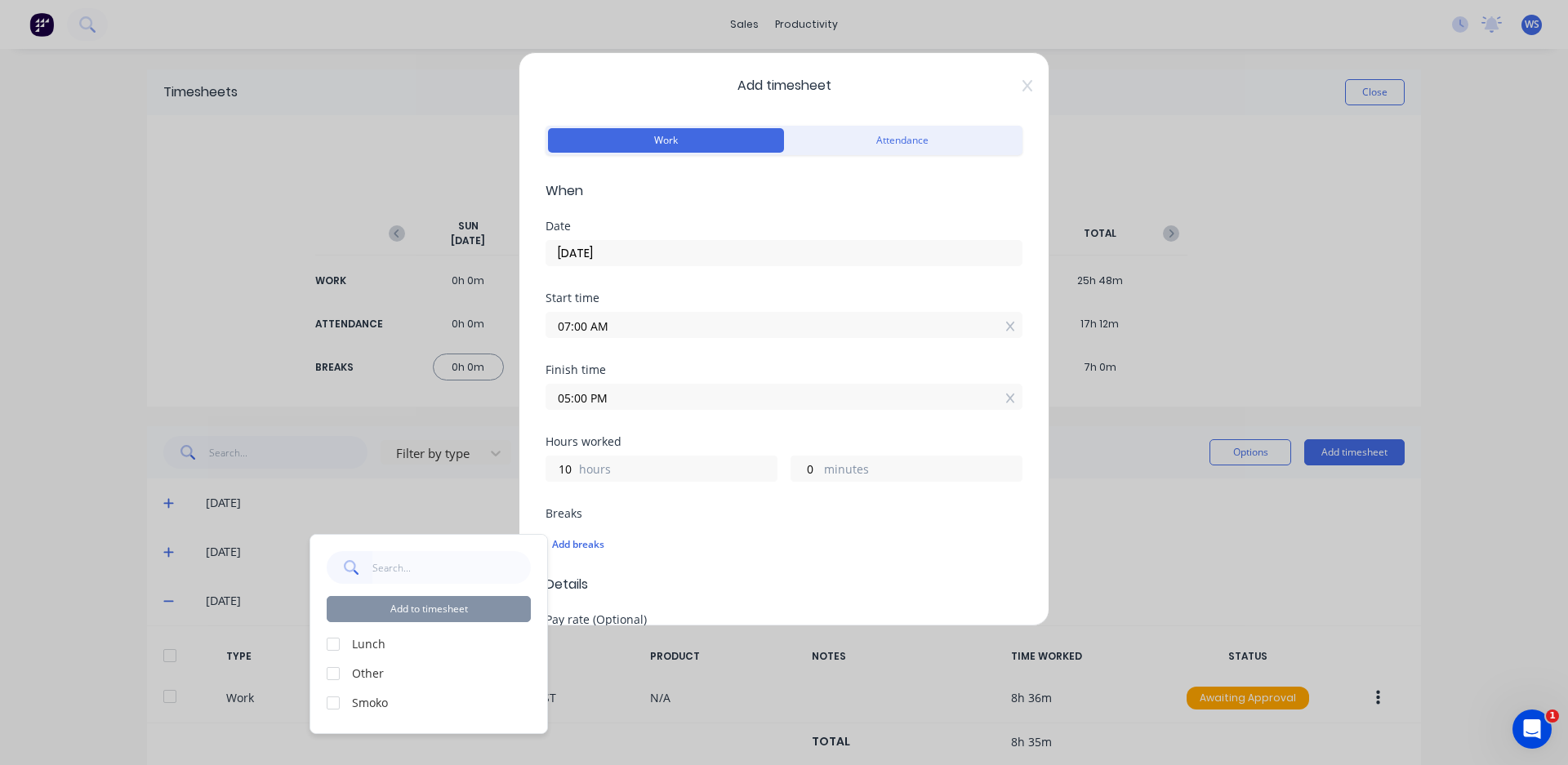
click at [334, 644] on div at bounding box center [333, 644] width 32 height 32
click at [330, 705] on div at bounding box center [333, 703] width 32 height 32
click at [433, 615] on button "Add to timesheet" at bounding box center [429, 609] width 204 height 26
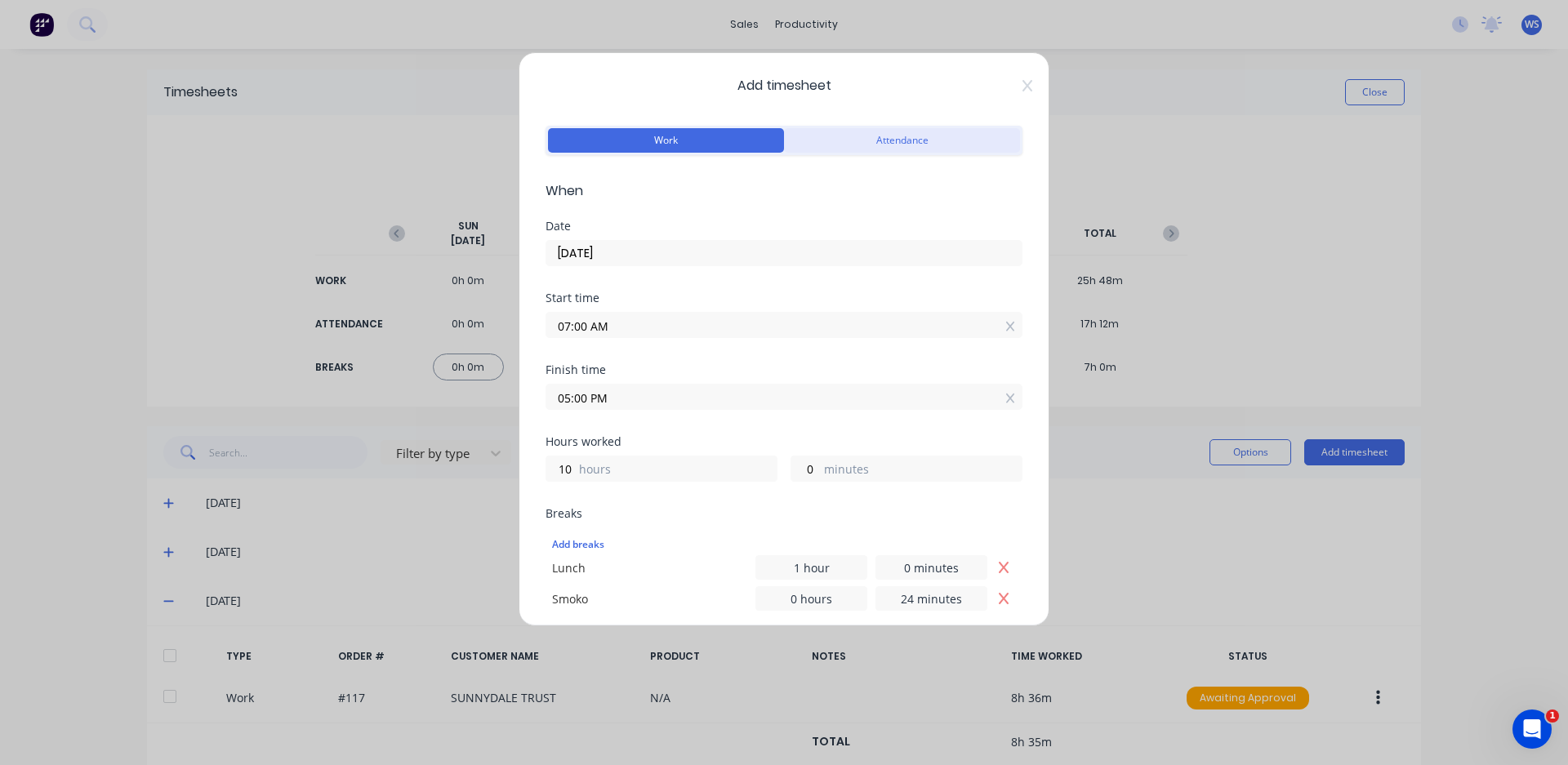
click at [853, 130] on button "Attendance" at bounding box center [902, 140] width 236 height 24
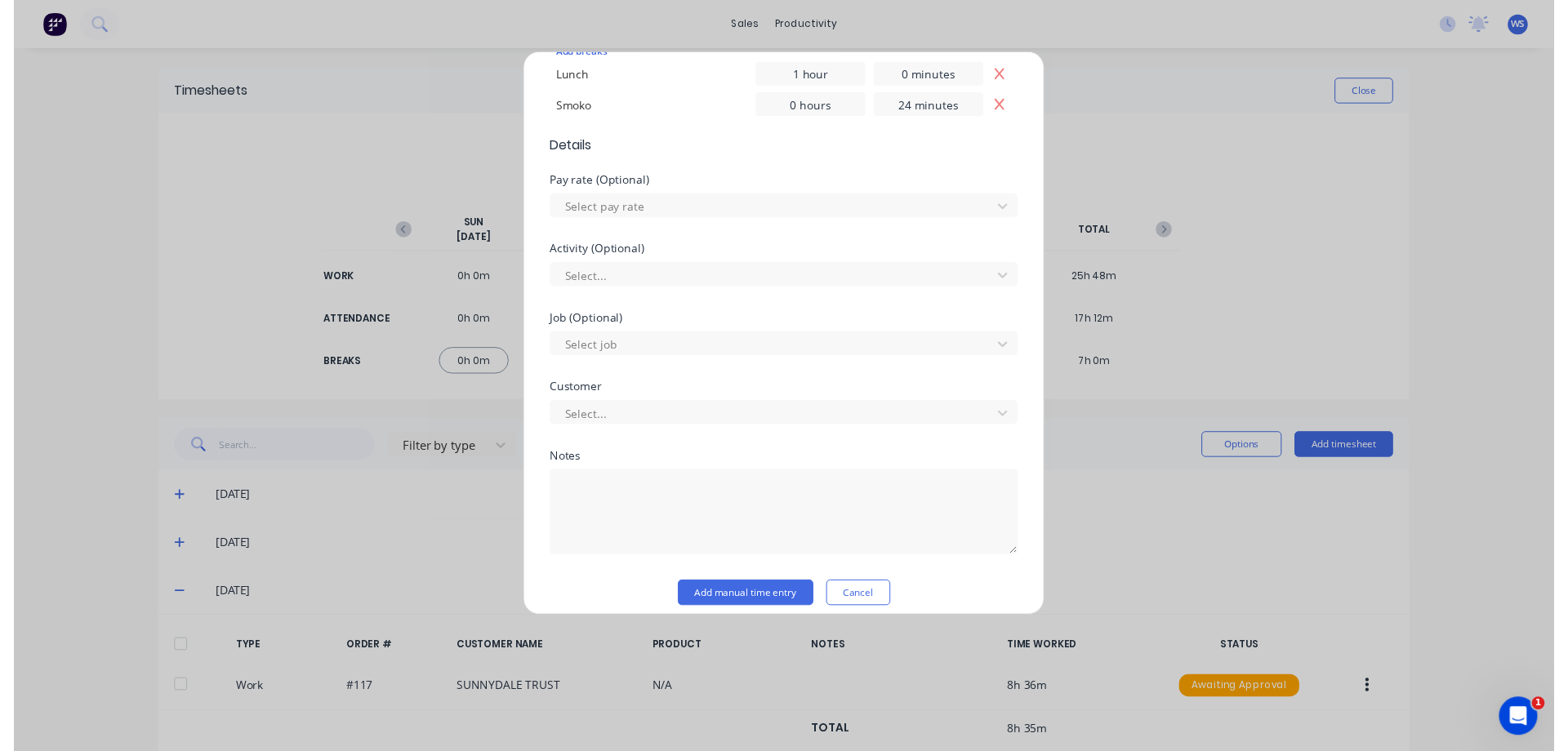
scroll to position [506, 0]
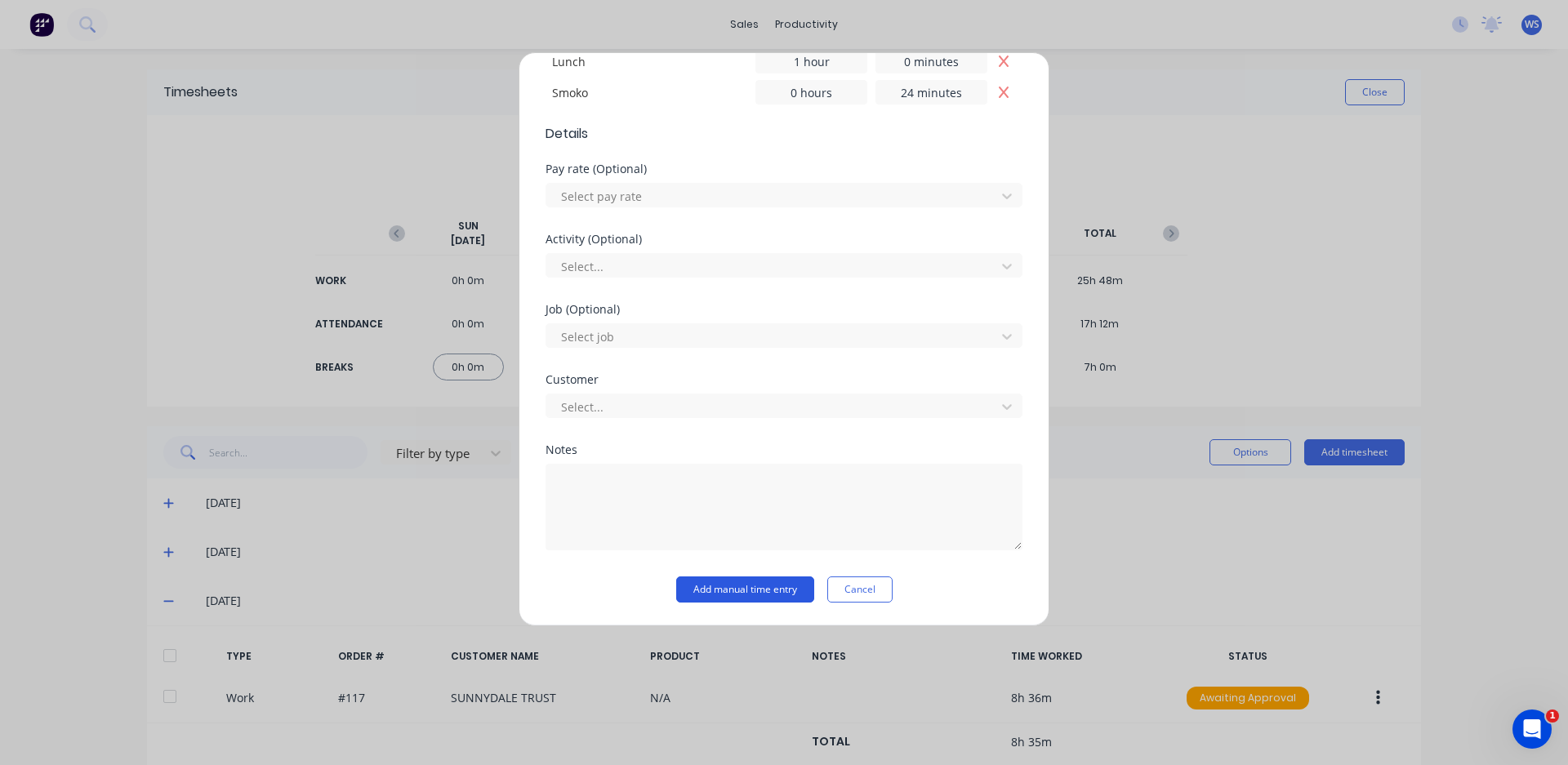
click at [696, 596] on button "Add manual time entry" at bounding box center [745, 589] width 138 height 26
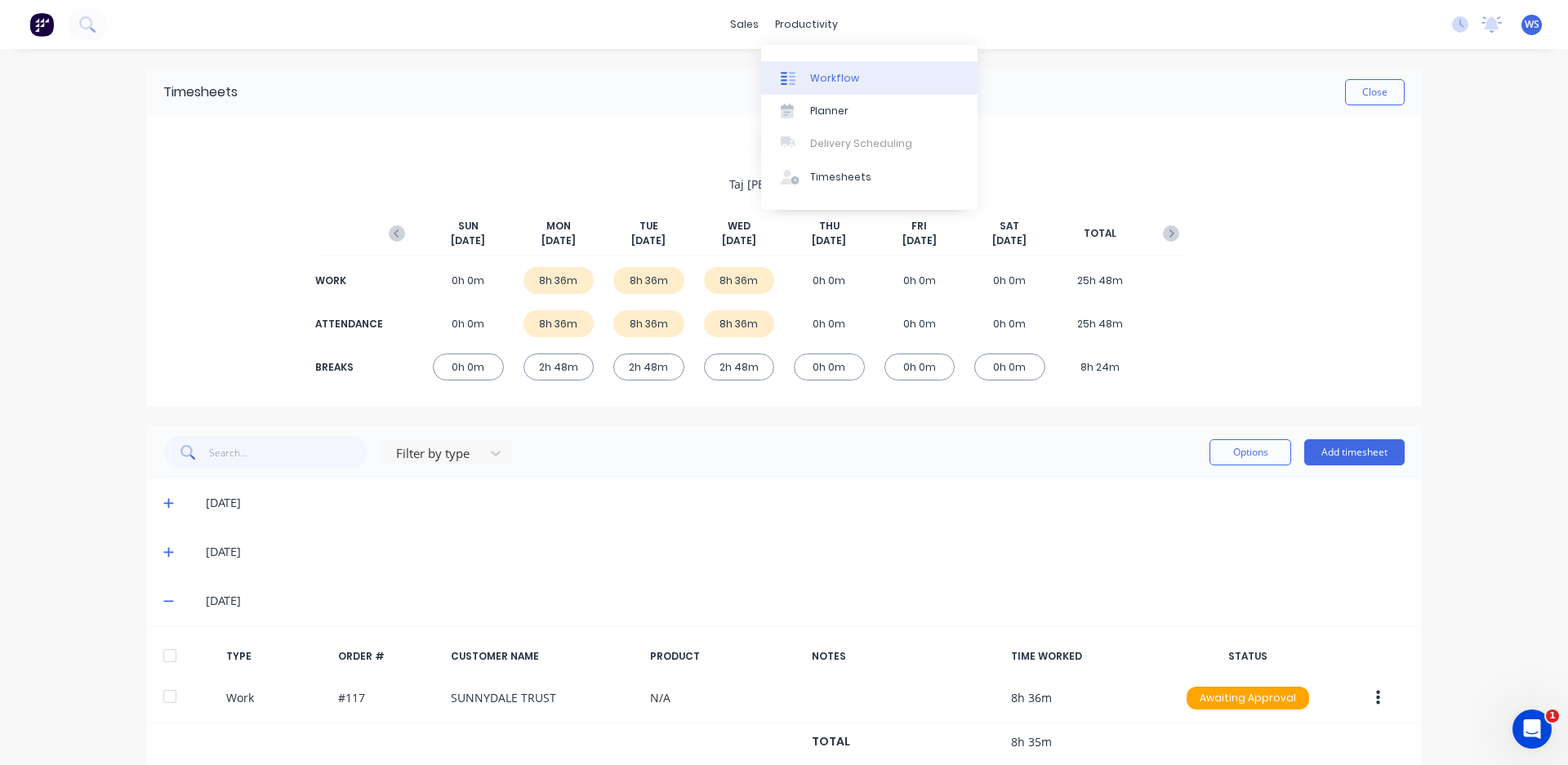
click at [810, 76] on link "Workflow" at bounding box center [870, 77] width 217 height 32
